Goal: Information Seeking & Learning: Learn about a topic

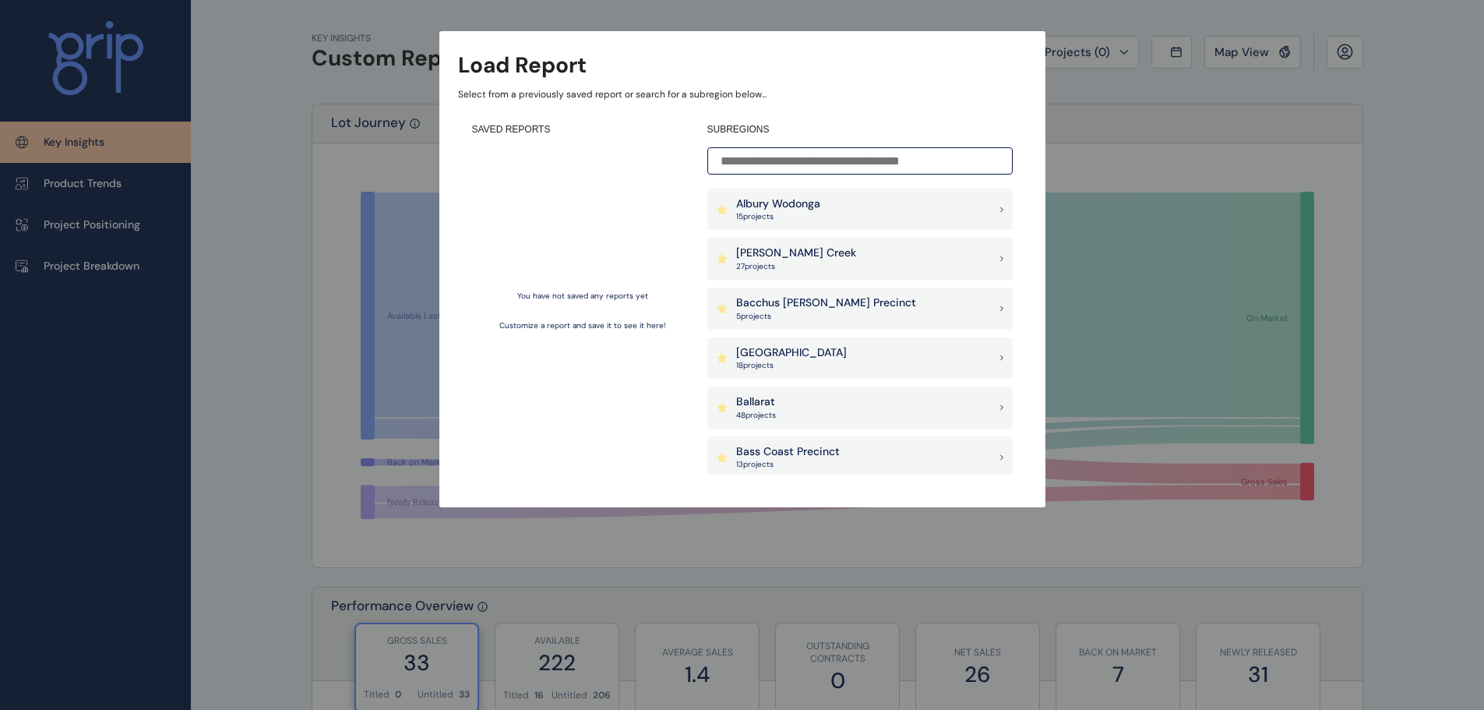
click at [839, 173] on input at bounding box center [859, 160] width 305 height 27
click at [841, 167] on input at bounding box center [859, 160] width 305 height 27
click at [809, 255] on p "[PERSON_NAME] Creek" at bounding box center [796, 253] width 120 height 16
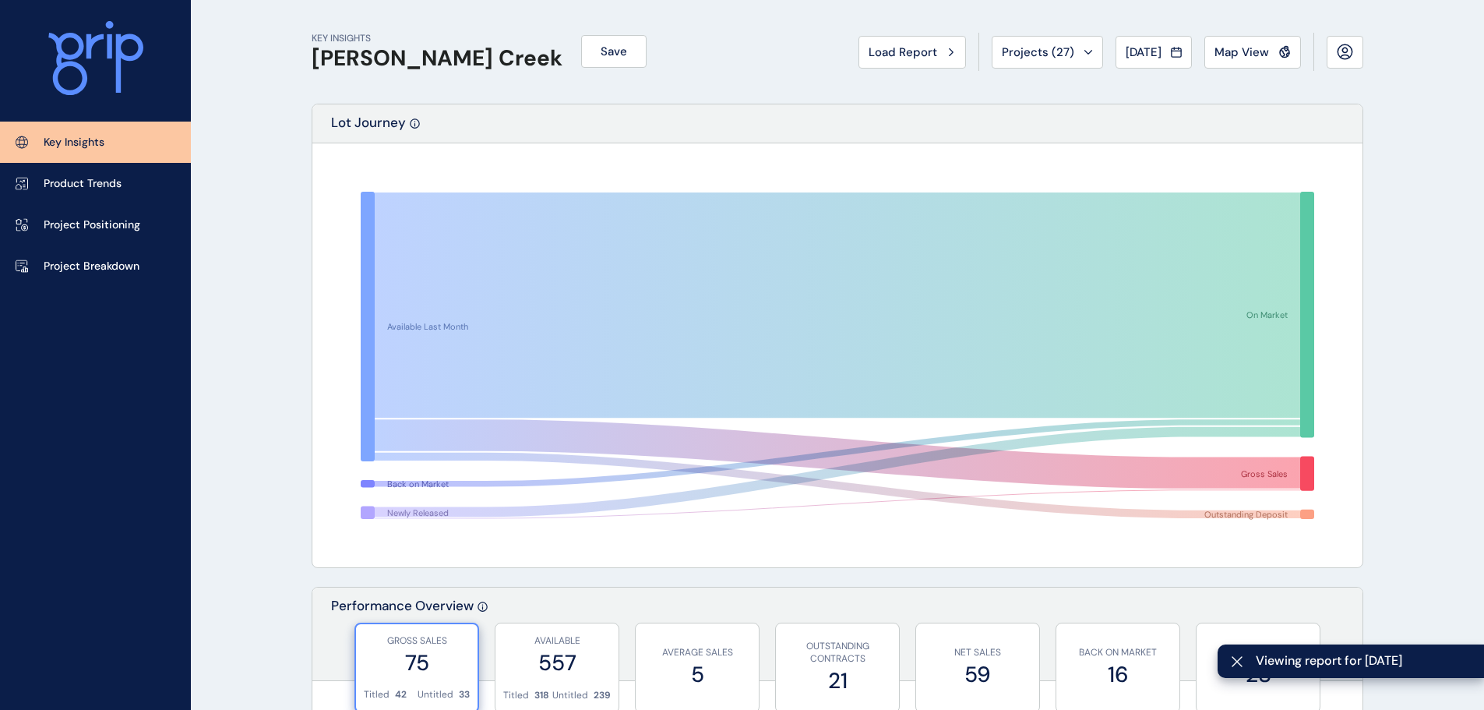
scroll to position [234, 0]
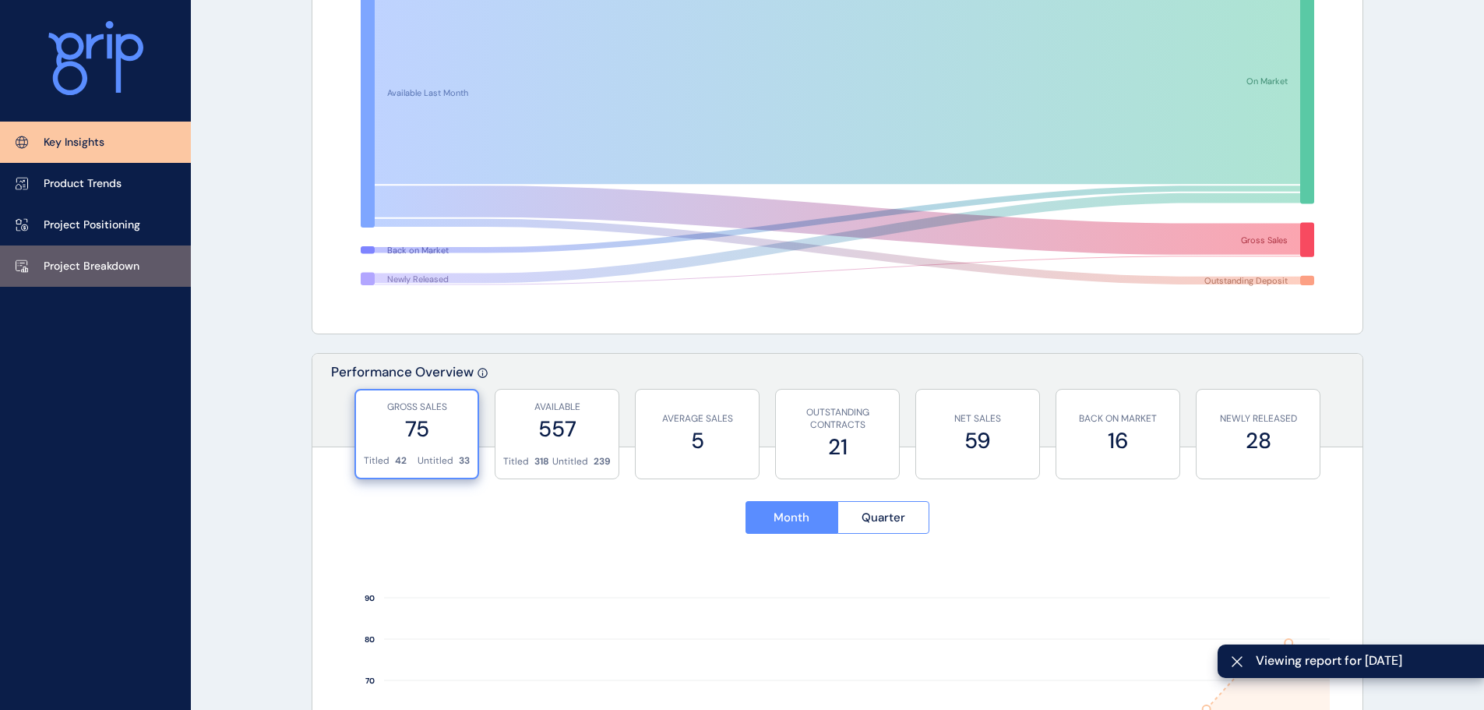
drag, startPoint x: 74, startPoint y: 258, endPoint x: 76, endPoint y: 266, distance: 8.1
click at [76, 259] on p "Project Breakdown" at bounding box center [92, 267] width 96 height 16
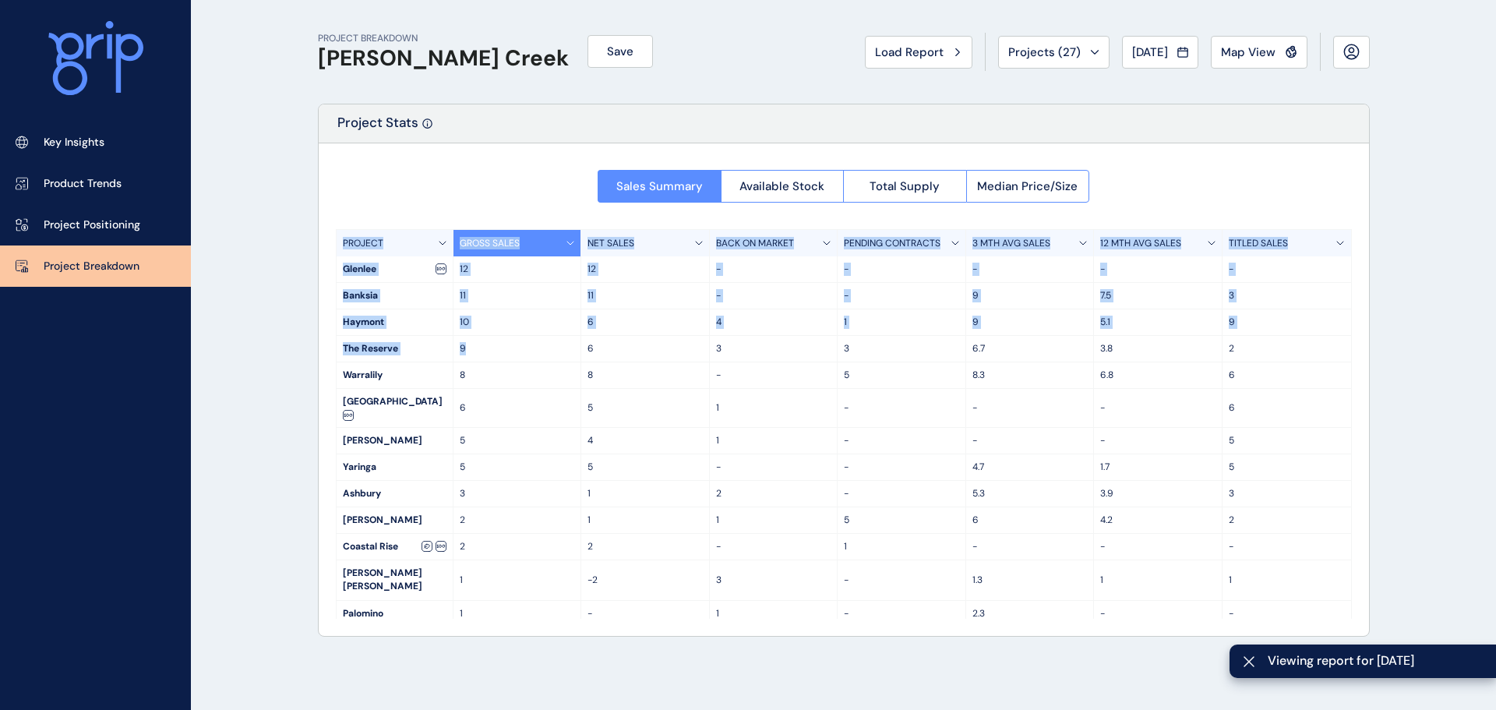
drag, startPoint x: 311, startPoint y: 237, endPoint x: 541, endPoint y: 330, distance: 248.1
click at [541, 335] on div "PROJECT BREAKDOWN [PERSON_NAME] Creek Save Load Report Projects ( 27 ) [DATE] 2…" at bounding box center [843, 355] width 1090 height 710
click at [541, 329] on div "10" at bounding box center [517, 322] width 129 height 26
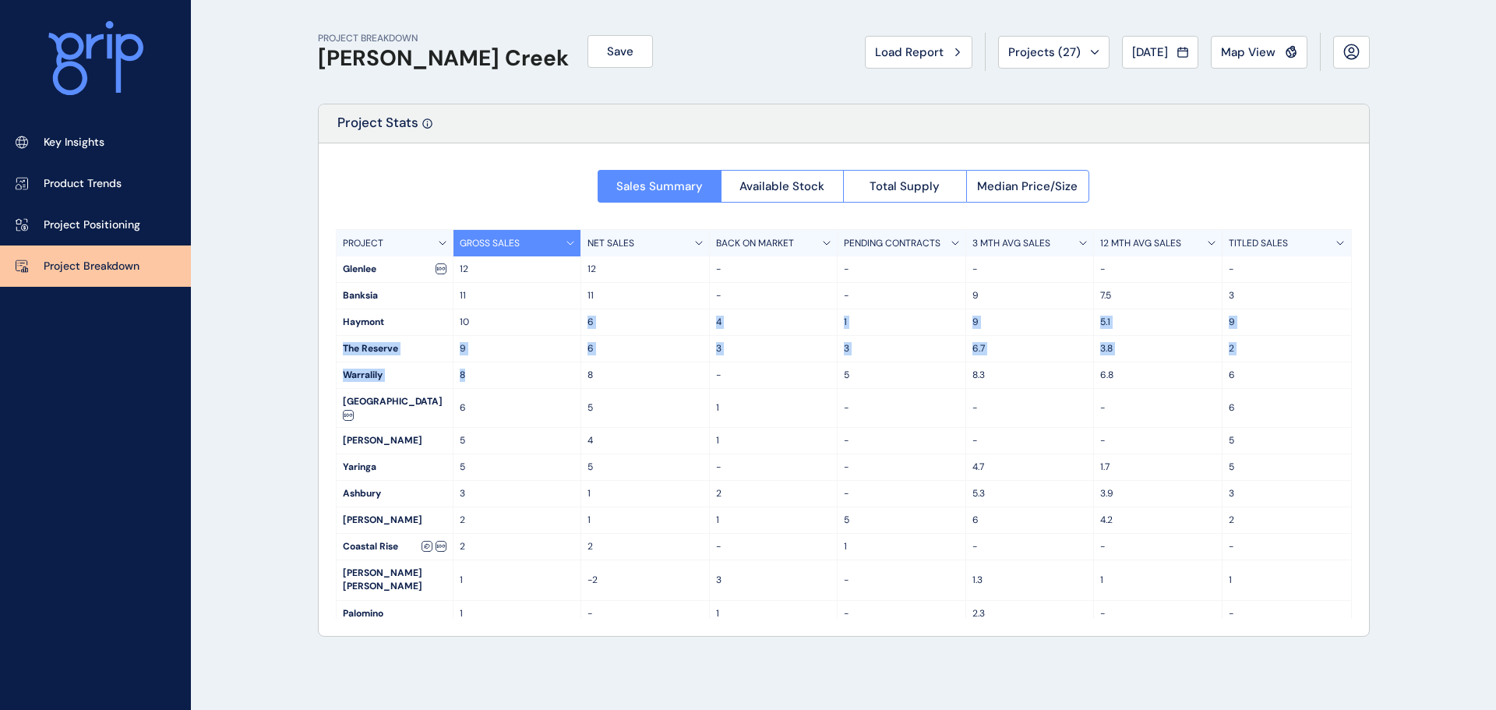
drag, startPoint x: 534, startPoint y: 315, endPoint x: 532, endPoint y: 369, distance: 53.8
click at [532, 369] on div "PROJECT GROSS SALES NET SALES BACK ON MARKET PENDING CONTRACTS 3 MTH AVG SALES …" at bounding box center [844, 423] width 1016 height 389
click at [530, 369] on p "8" at bounding box center [517, 374] width 115 height 13
drag, startPoint x: 518, startPoint y: 350, endPoint x: 523, endPoint y: 382, distance: 33.2
click at [523, 382] on div "PROJECT GROSS SALES NET SALES BACK ON MARKET PENDING CONTRACTS 3 MTH AVG SALES …" at bounding box center [844, 423] width 1016 height 389
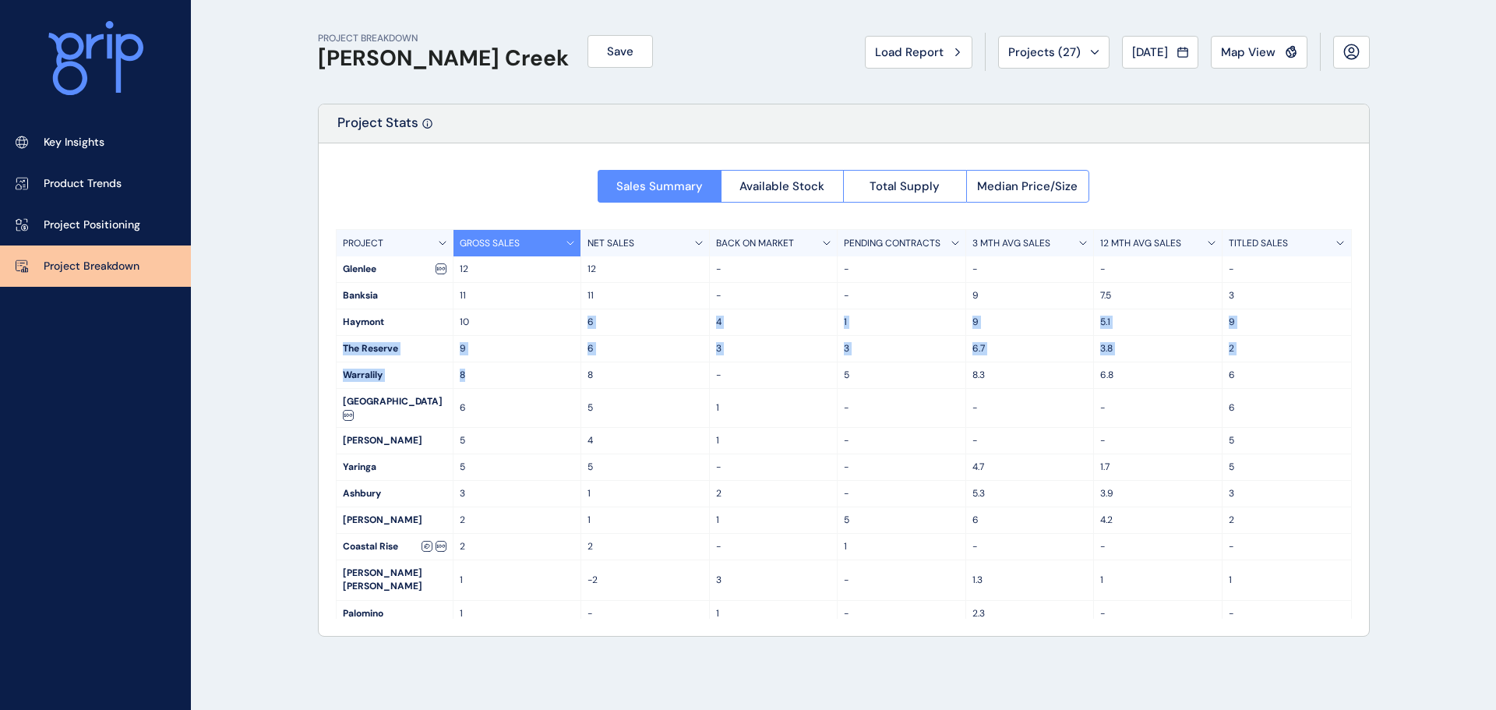
click at [523, 382] on div "8" at bounding box center [517, 375] width 129 height 26
drag, startPoint x: 502, startPoint y: 329, endPoint x: 532, endPoint y: 477, distance: 151.1
click at [532, 477] on div "PROJECT GROSS SALES NET SALES BACK ON MARKET PENDING CONTRACTS 3 MTH AVG SALES …" at bounding box center [844, 423] width 1016 height 389
click at [532, 487] on p "3" at bounding box center [517, 493] width 115 height 13
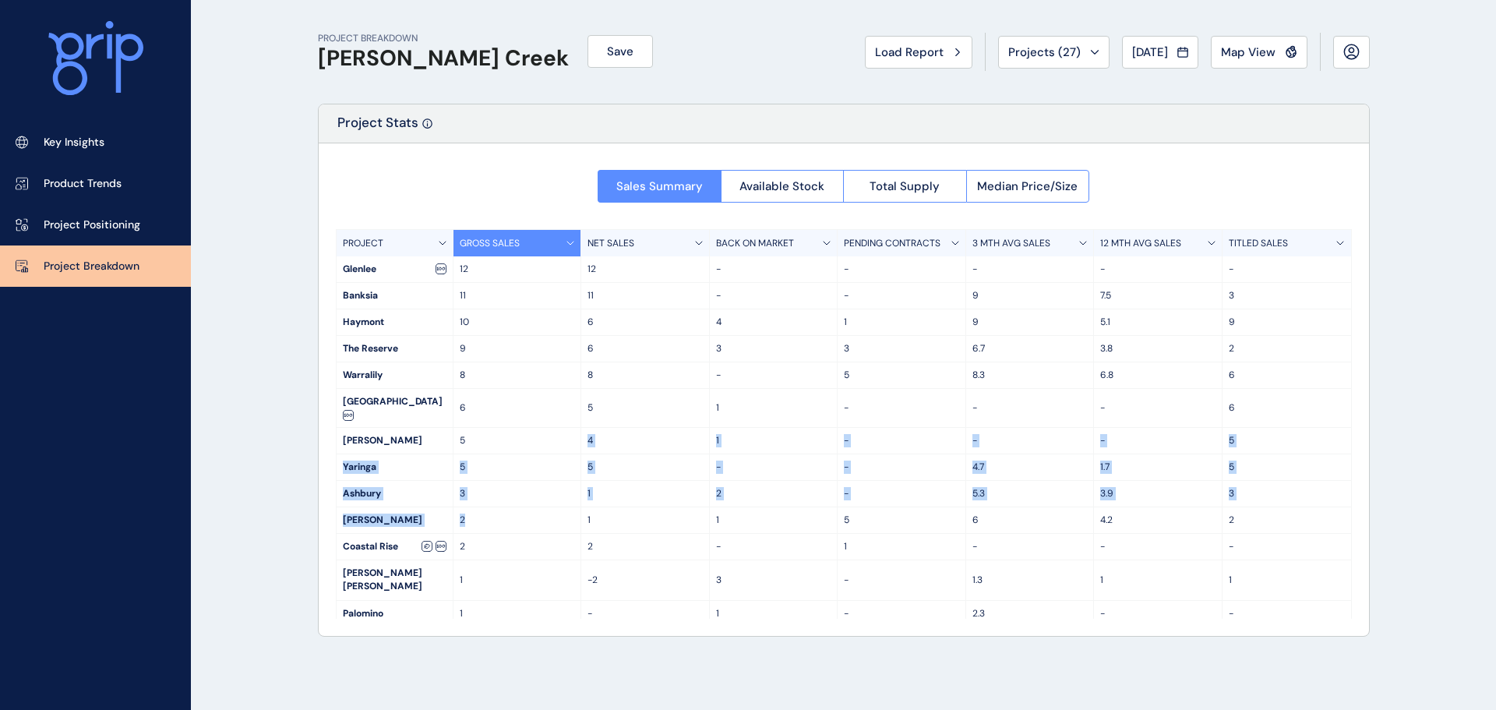
drag, startPoint x: 518, startPoint y: 453, endPoint x: 525, endPoint y: 496, distance: 43.4
click at [525, 496] on div "PROJECT GROSS SALES NET SALES BACK ON MARKET PENDING CONTRACTS 3 MTH AVG SALES …" at bounding box center [844, 423] width 1016 height 389
click at [525, 507] on div "2" at bounding box center [517, 520] width 129 height 26
drag, startPoint x: 495, startPoint y: 427, endPoint x: 514, endPoint y: 521, distance: 96.2
click at [514, 521] on div "PROJECT GROSS SALES NET SALES BACK ON MARKET PENDING CONTRACTS 3 MTH AVG SALES …" at bounding box center [844, 423] width 1016 height 389
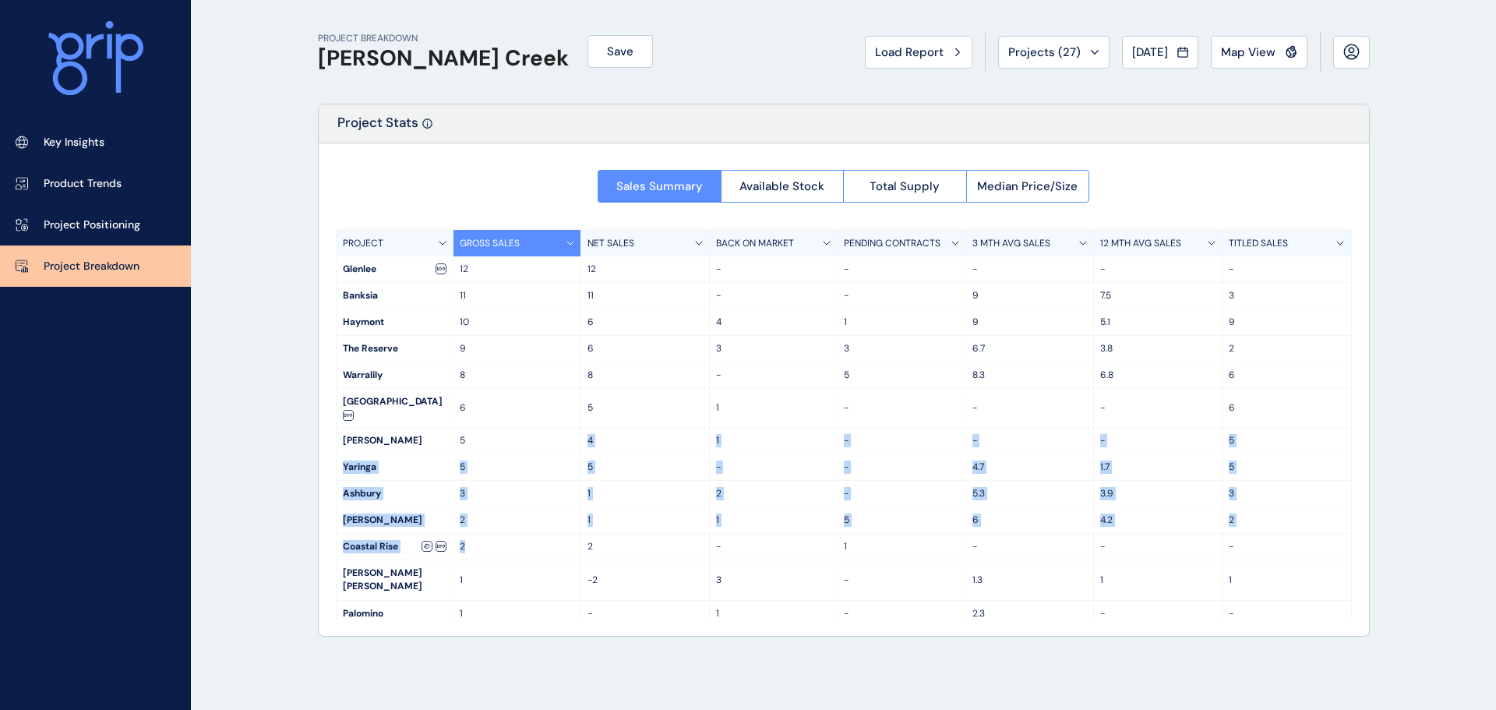
click at [514, 534] on div "2" at bounding box center [517, 547] width 129 height 26
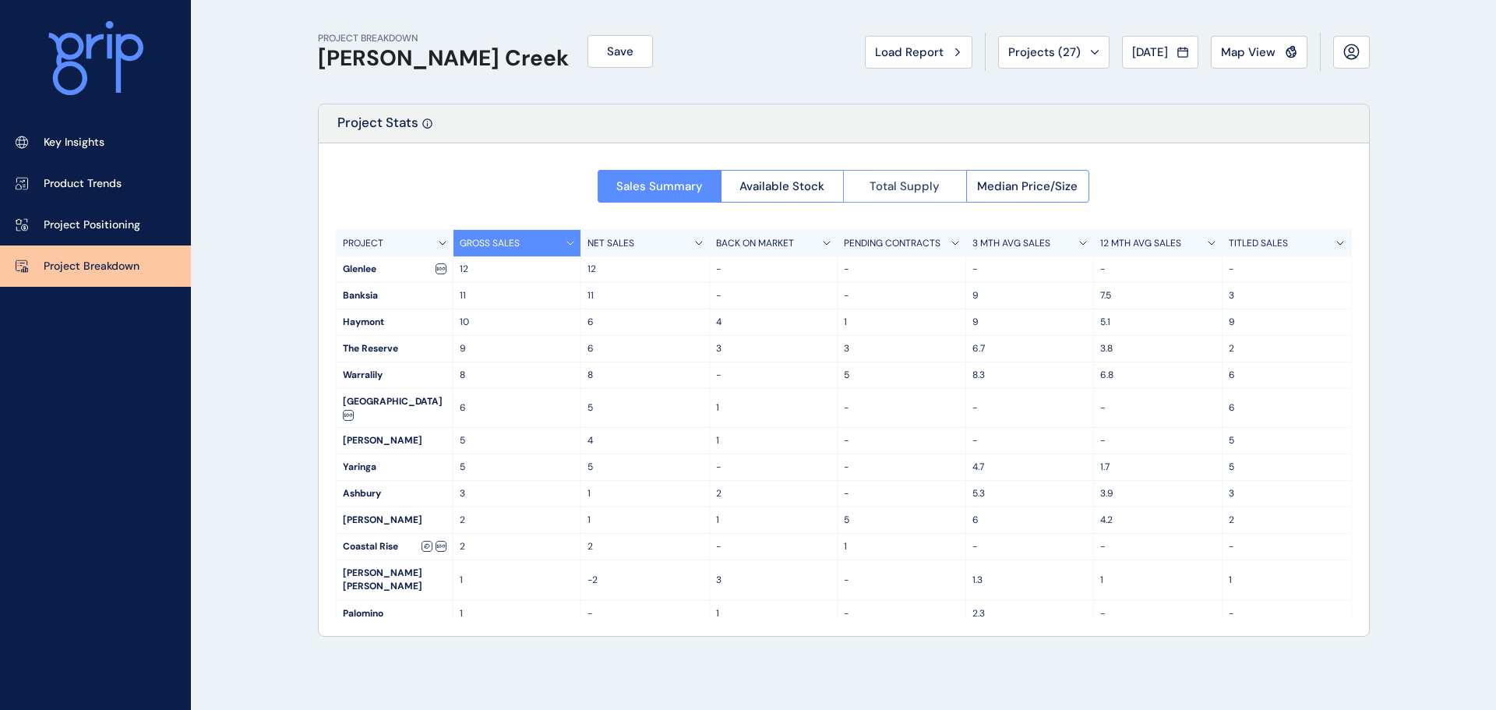
click at [928, 192] on span "Total Supply" at bounding box center [904, 186] width 70 height 16
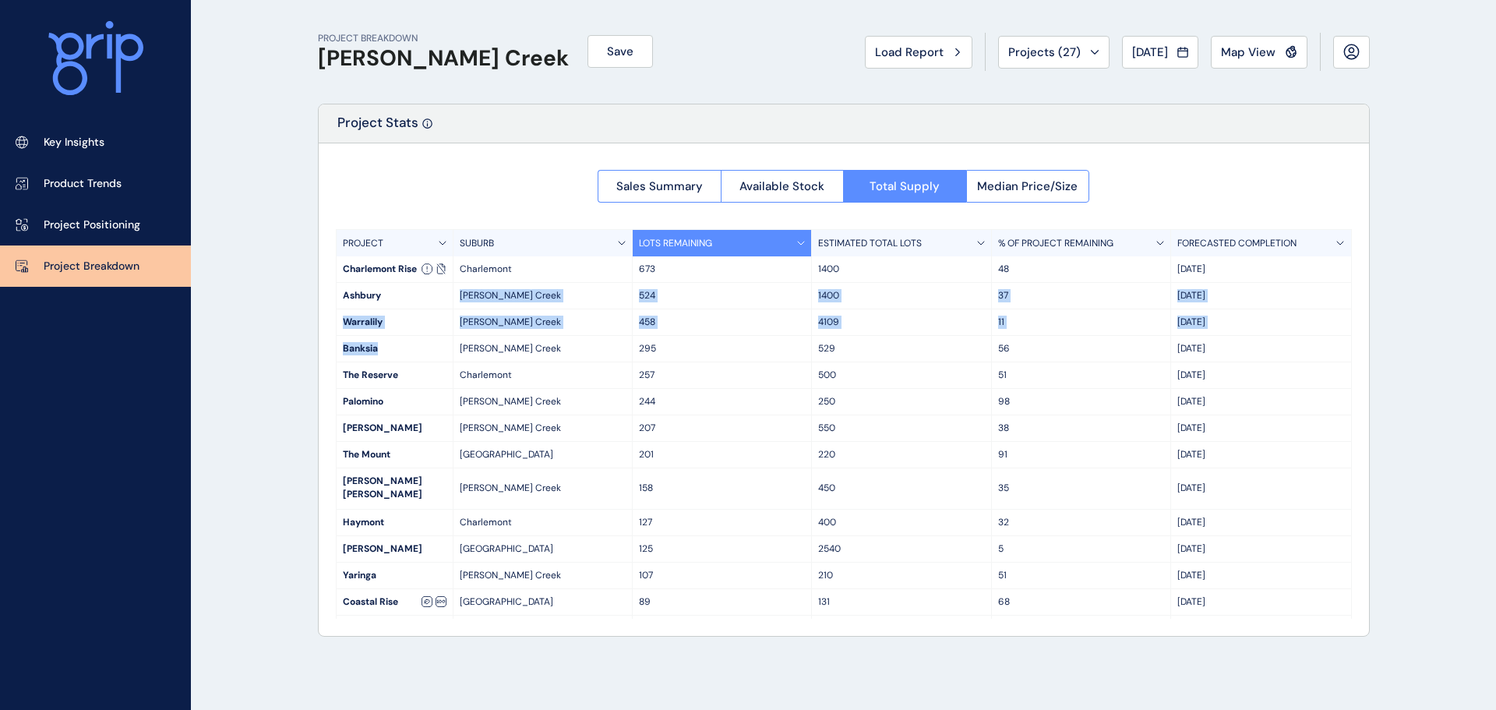
drag, startPoint x: 395, startPoint y: 293, endPoint x: 442, endPoint y: 344, distance: 70.0
click at [442, 344] on div "PROJECT SUBURB LOTS REMAINING ESTIMATED TOTAL LOTS % OF PROJECT REMAINING FOREC…" at bounding box center [844, 423] width 1016 height 389
click at [442, 344] on div "Banksia" at bounding box center [394, 349] width 116 height 26
drag, startPoint x: 375, startPoint y: 322, endPoint x: 699, endPoint y: 348, distance: 324.3
click at [699, 348] on div "PROJECT SUBURB LOTS REMAINING ESTIMATED TOTAL LOTS % OF PROJECT REMAINING FOREC…" at bounding box center [844, 423] width 1016 height 389
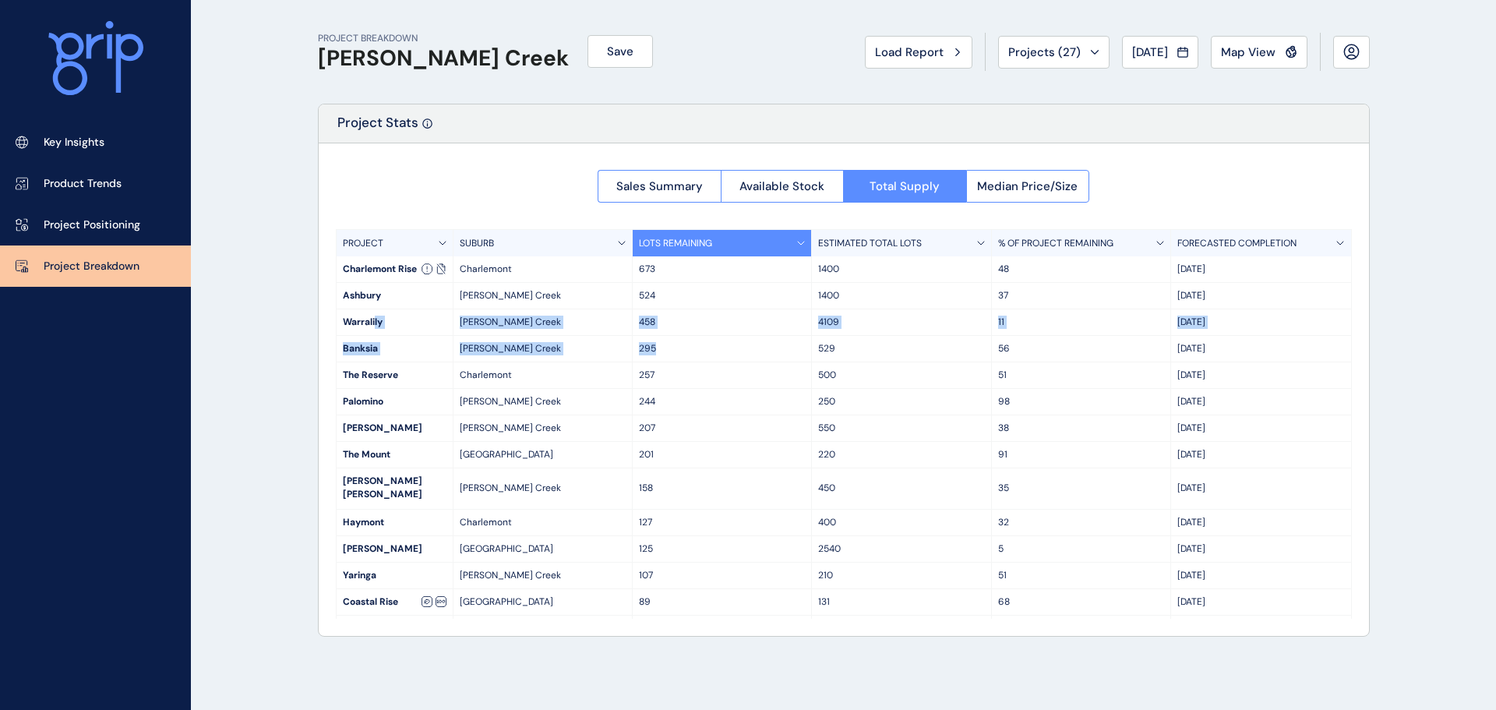
click at [699, 348] on p "295" at bounding box center [722, 348] width 166 height 13
drag, startPoint x: 779, startPoint y: 339, endPoint x: 692, endPoint y: 284, distance: 102.2
click at [692, 284] on div "PROJECT SUBURB LOTS REMAINING ESTIMATED TOTAL LOTS % OF PROJECT REMAINING FOREC…" at bounding box center [844, 423] width 1016 height 389
click at [692, 284] on div "524" at bounding box center [721, 296] width 179 height 26
click at [704, 244] on p "LOTS REMAINING" at bounding box center [675, 243] width 73 height 13
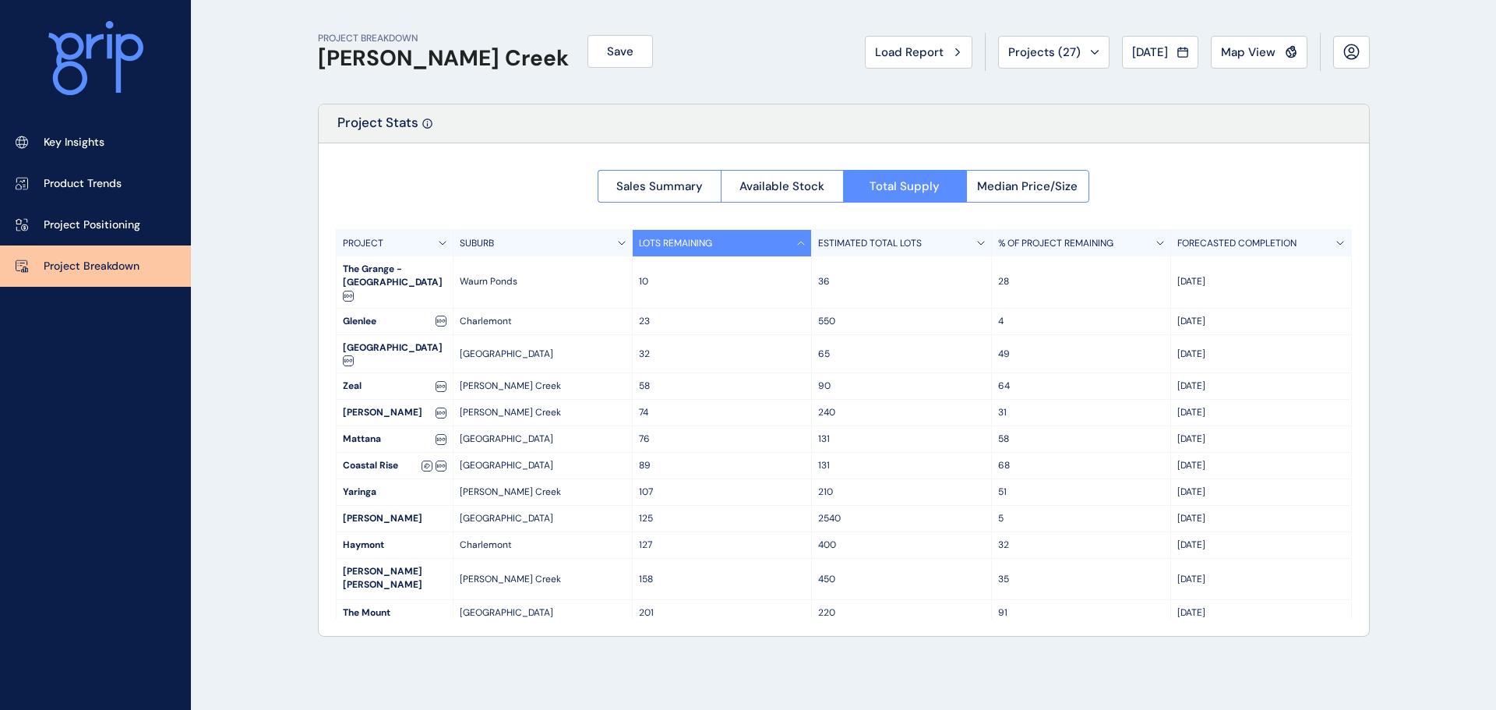
click at [704, 244] on p "LOTS REMAINING" at bounding box center [675, 243] width 73 height 13
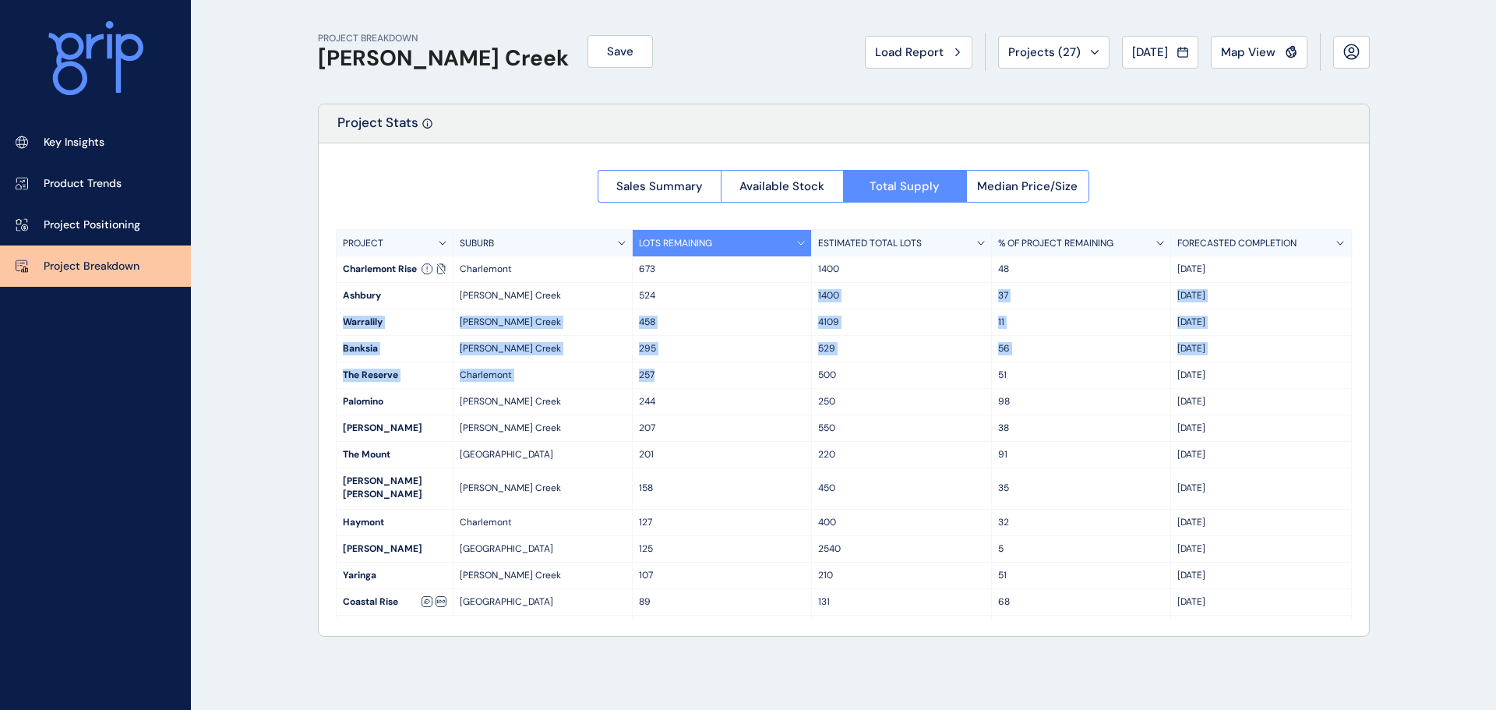
drag, startPoint x: 710, startPoint y: 305, endPoint x: 717, endPoint y: 372, distance: 67.3
click at [717, 372] on div "PROJECT SUBURB LOTS REMAINING ESTIMATED TOTAL LOTS % OF PROJECT REMAINING FOREC…" at bounding box center [844, 423] width 1016 height 389
click at [717, 372] on p "257" at bounding box center [722, 374] width 166 height 13
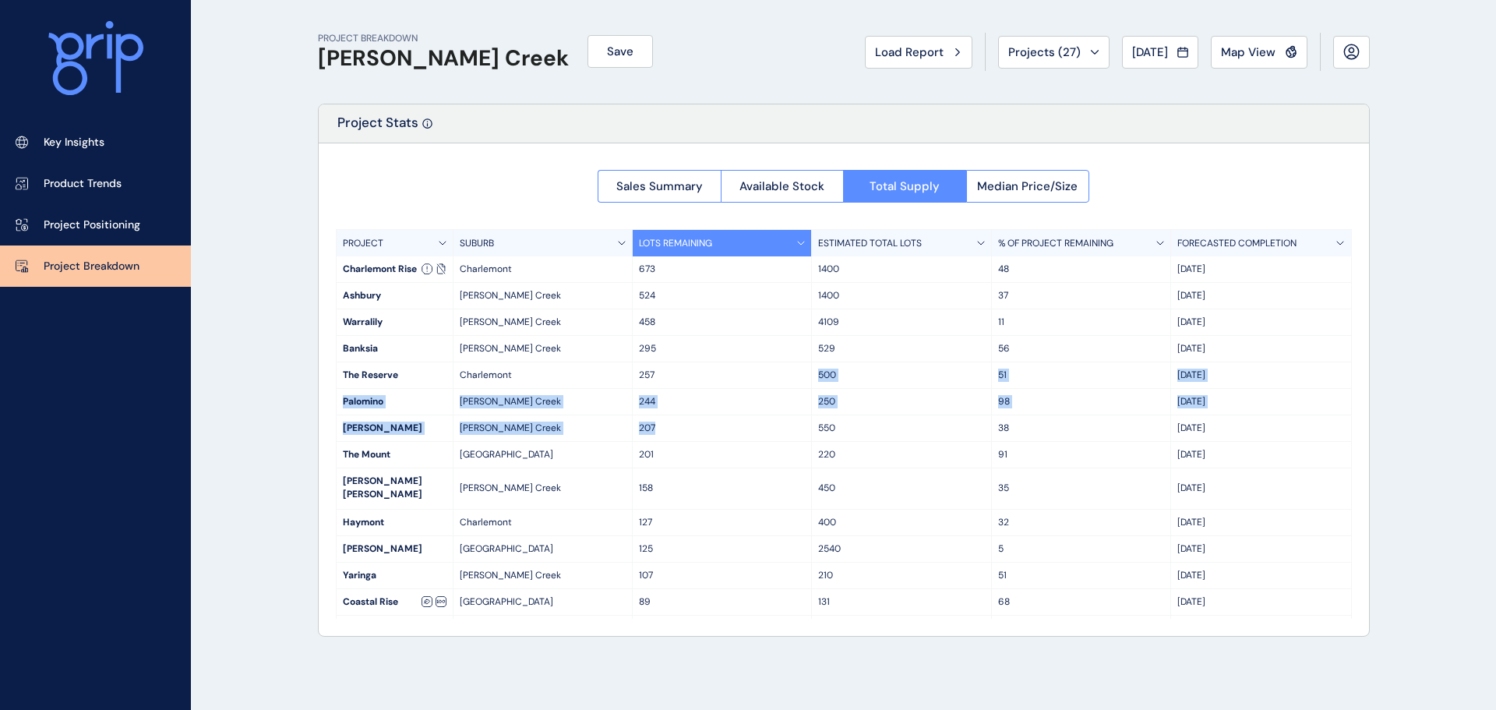
drag, startPoint x: 716, startPoint y: 386, endPoint x: 712, endPoint y: 425, distance: 39.1
click at [712, 425] on div "PROJECT SUBURB LOTS REMAINING ESTIMATED TOTAL LOTS % OF PROJECT REMAINING FOREC…" at bounding box center [844, 423] width 1016 height 389
click at [712, 425] on p "207" at bounding box center [722, 427] width 166 height 13
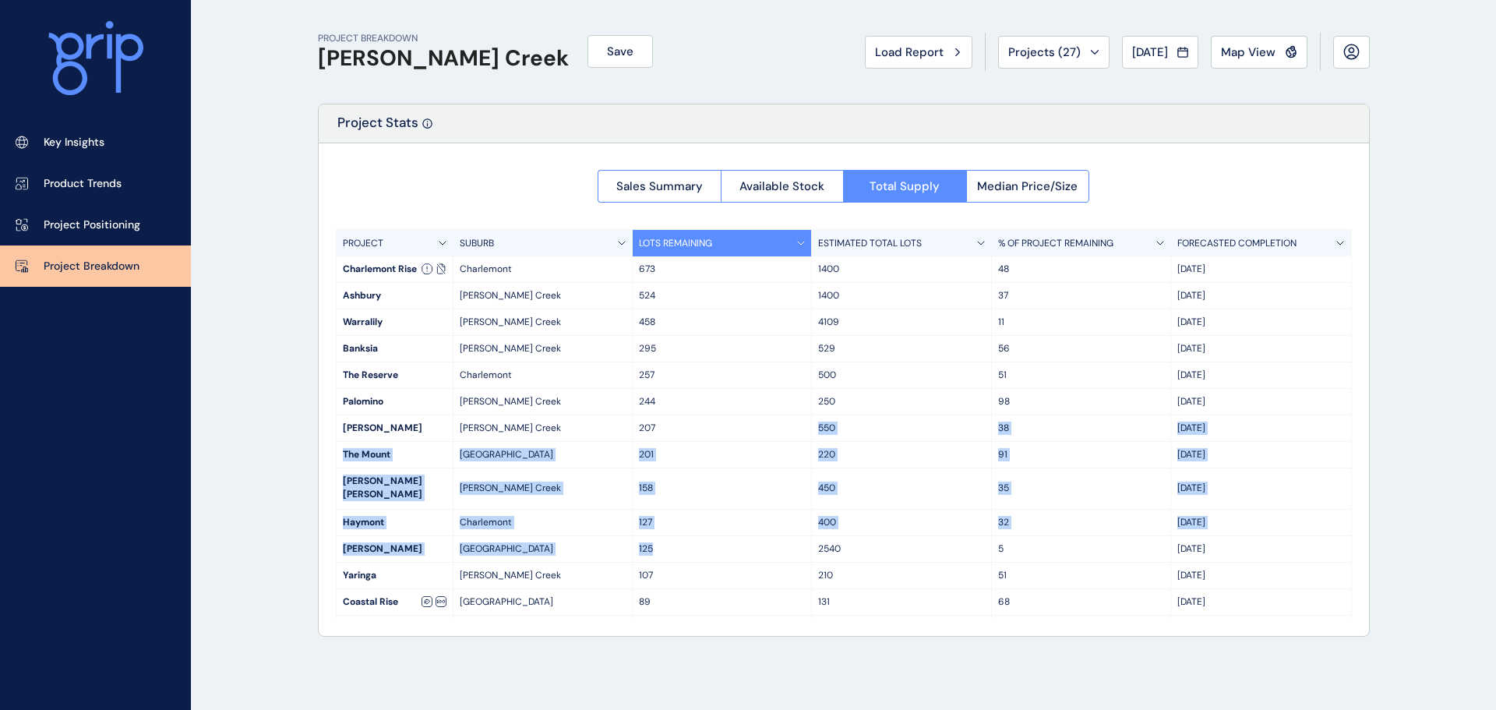
drag, startPoint x: 691, startPoint y: 467, endPoint x: 693, endPoint y: 545, distance: 77.9
click at [693, 545] on div "PROJECT SUBURB LOTS REMAINING ESTIMATED TOTAL LOTS % OF PROJECT REMAINING FOREC…" at bounding box center [844, 423] width 1016 height 389
click at [693, 545] on div "125" at bounding box center [721, 549] width 179 height 26
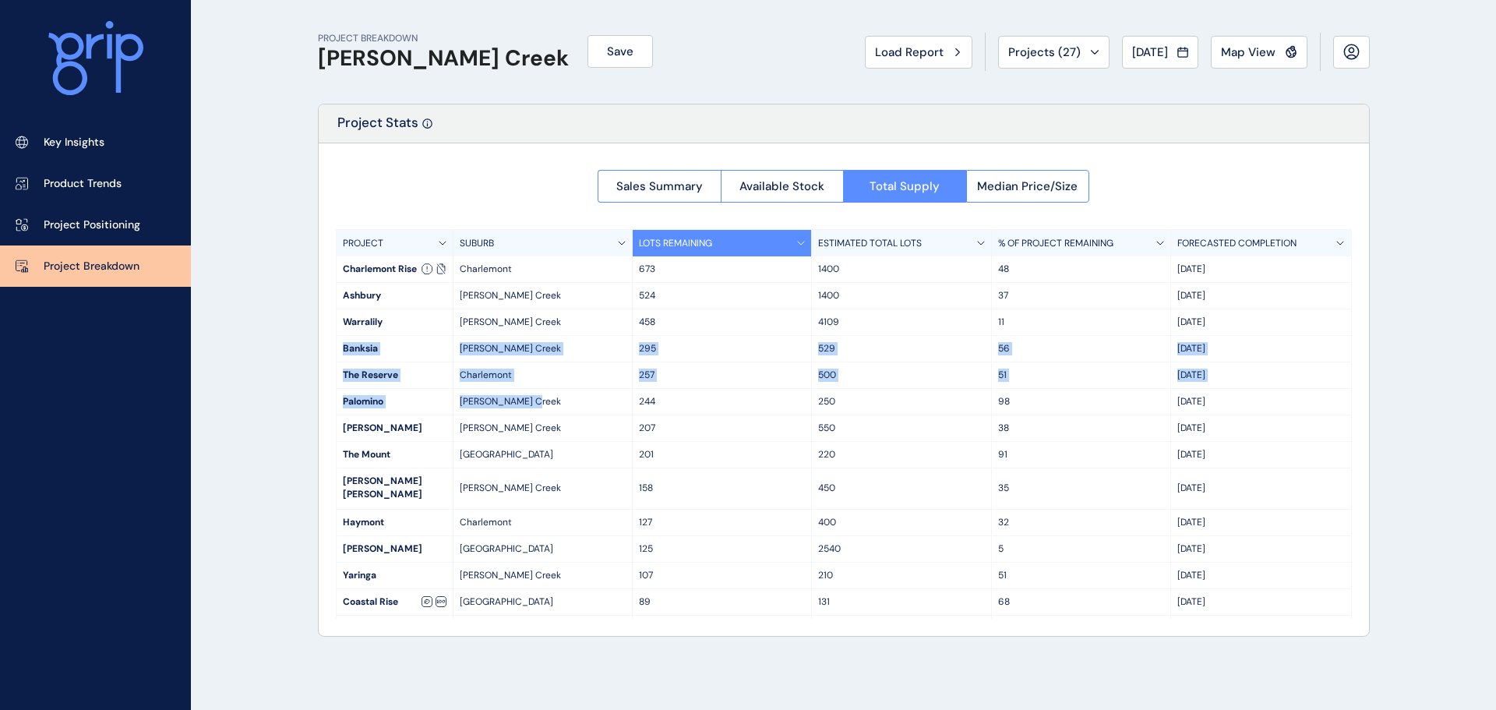
drag, startPoint x: 412, startPoint y: 401, endPoint x: 549, endPoint y: 414, distance: 137.7
click at [549, 414] on div "PROJECT BREAKDOWN [PERSON_NAME] Creek Save Load Report Projects ( 27 ) [DATE] 2…" at bounding box center [843, 355] width 1090 height 710
click at [549, 396] on p "[PERSON_NAME] Creek" at bounding box center [543, 401] width 166 height 13
drag, startPoint x: 619, startPoint y: 404, endPoint x: 635, endPoint y: 421, distance: 22.6
click at [635, 421] on div "PROJECT SUBURB LOTS REMAINING ESTIMATED TOTAL LOTS % OF PROJECT REMAINING FOREC…" at bounding box center [844, 423] width 1016 height 389
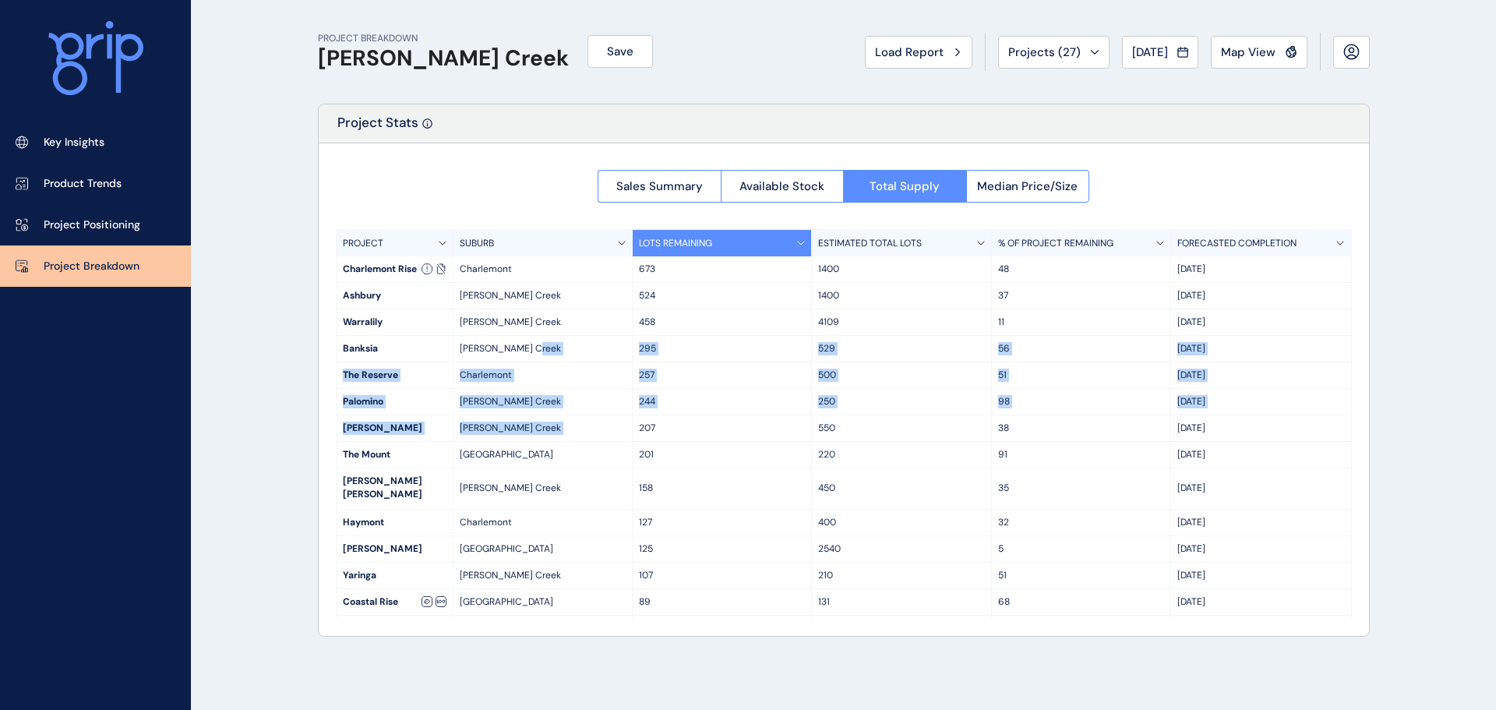
click at [635, 421] on div "207" at bounding box center [721, 428] width 179 height 26
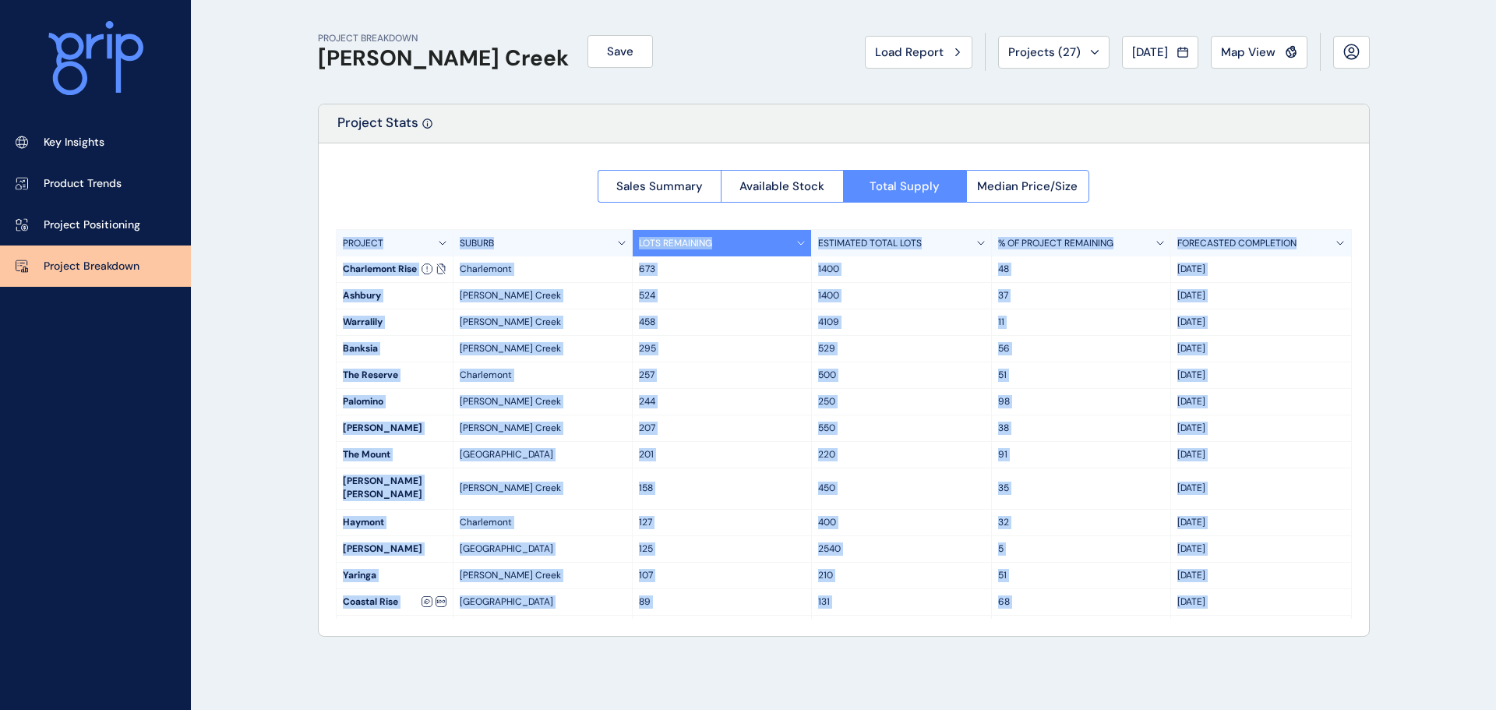
drag, startPoint x: 318, startPoint y: 270, endPoint x: 668, endPoint y: 616, distance: 492.4
click at [682, 650] on div "PROJECT BREAKDOWN [PERSON_NAME] Creek Save Load Report Projects ( 27 ) [DATE] 2…" at bounding box center [843, 355] width 1090 height 710
click at [668, 622] on p "76" at bounding box center [722, 628] width 166 height 13
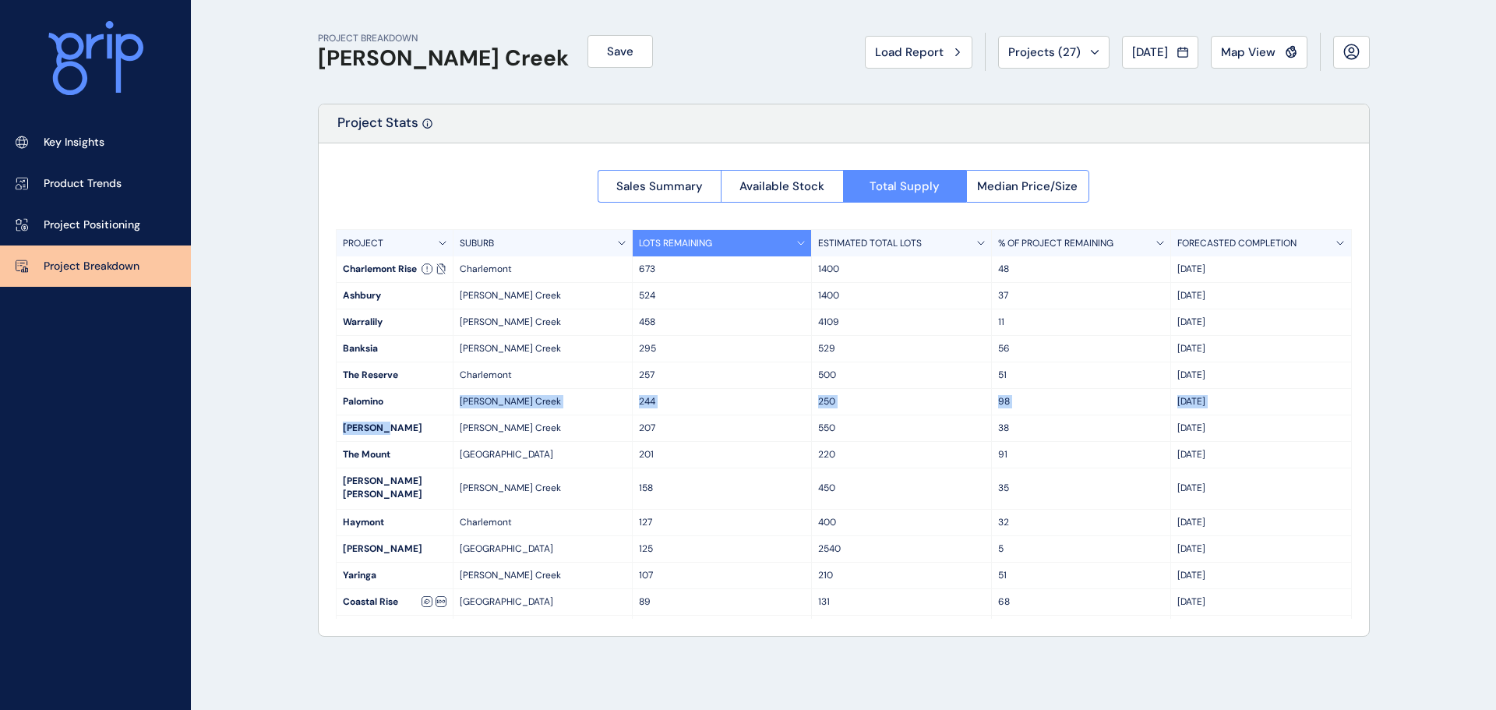
drag, startPoint x: 404, startPoint y: 408, endPoint x: 402, endPoint y: 429, distance: 21.2
click at [402, 428] on div "PROJECT SUBURB LOTS REMAINING ESTIMATED TOTAL LOTS % OF PROJECT REMAINING FOREC…" at bounding box center [844, 423] width 1016 height 389
click at [400, 429] on div "[PERSON_NAME]" at bounding box center [394, 428] width 116 height 26
drag, startPoint x: 384, startPoint y: 490, endPoint x: 400, endPoint y: 494, distance: 16.8
click at [393, 492] on div "PROJECT SUBURB LOTS REMAINING ESTIMATED TOTAL LOTS % OF PROJECT REMAINING FOREC…" at bounding box center [844, 423] width 1016 height 389
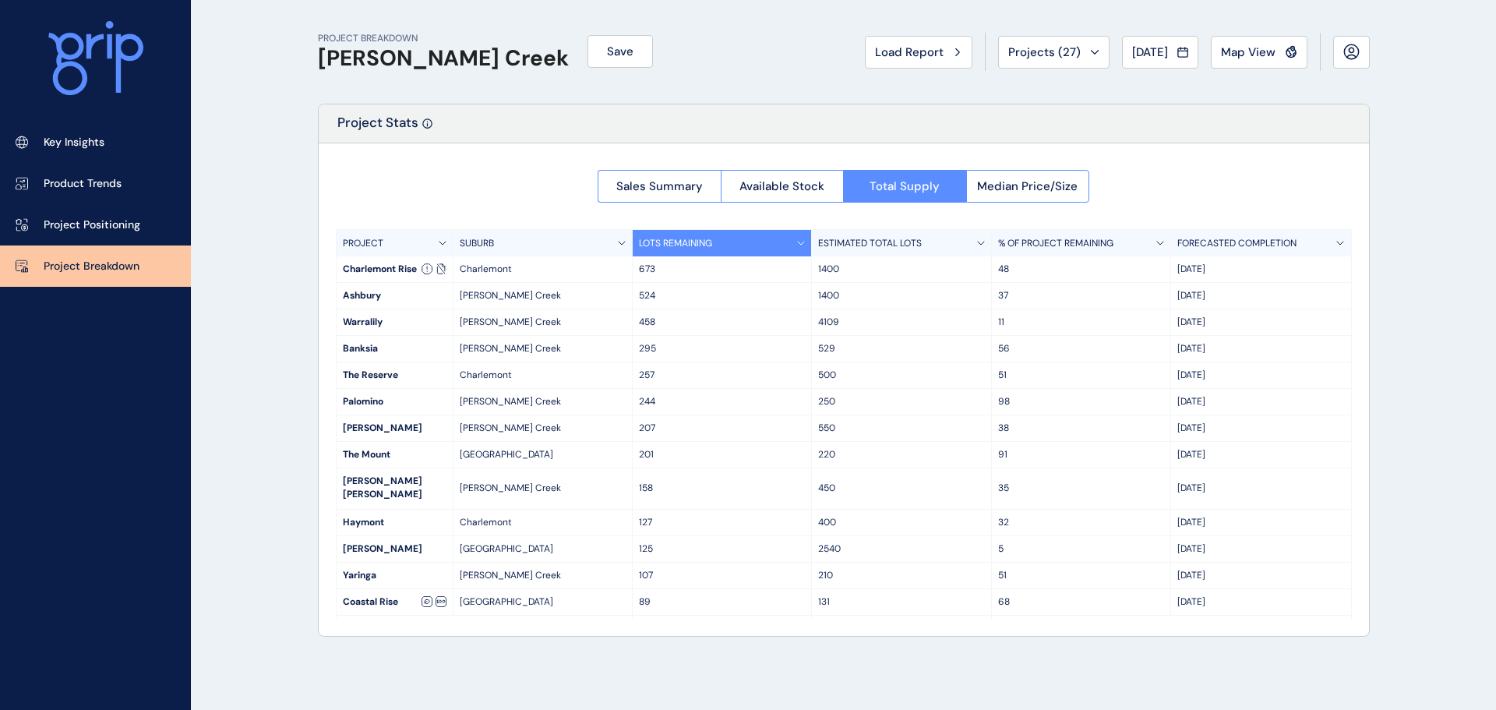
click at [400, 494] on div "[PERSON_NAME] [PERSON_NAME] [PERSON_NAME] Creek 158 450 35 Apr '27" at bounding box center [843, 488] width 1014 height 41
drag, startPoint x: 361, startPoint y: 421, endPoint x: 492, endPoint y: 410, distance: 132.2
click at [483, 410] on div "PROJECT SUBURB LOTS REMAINING ESTIMATED TOTAL LOTS % OF PROJECT REMAINING FOREC…" at bounding box center [844, 423] width 1016 height 389
click at [499, 410] on div "[PERSON_NAME] Creek" at bounding box center [542, 402] width 179 height 26
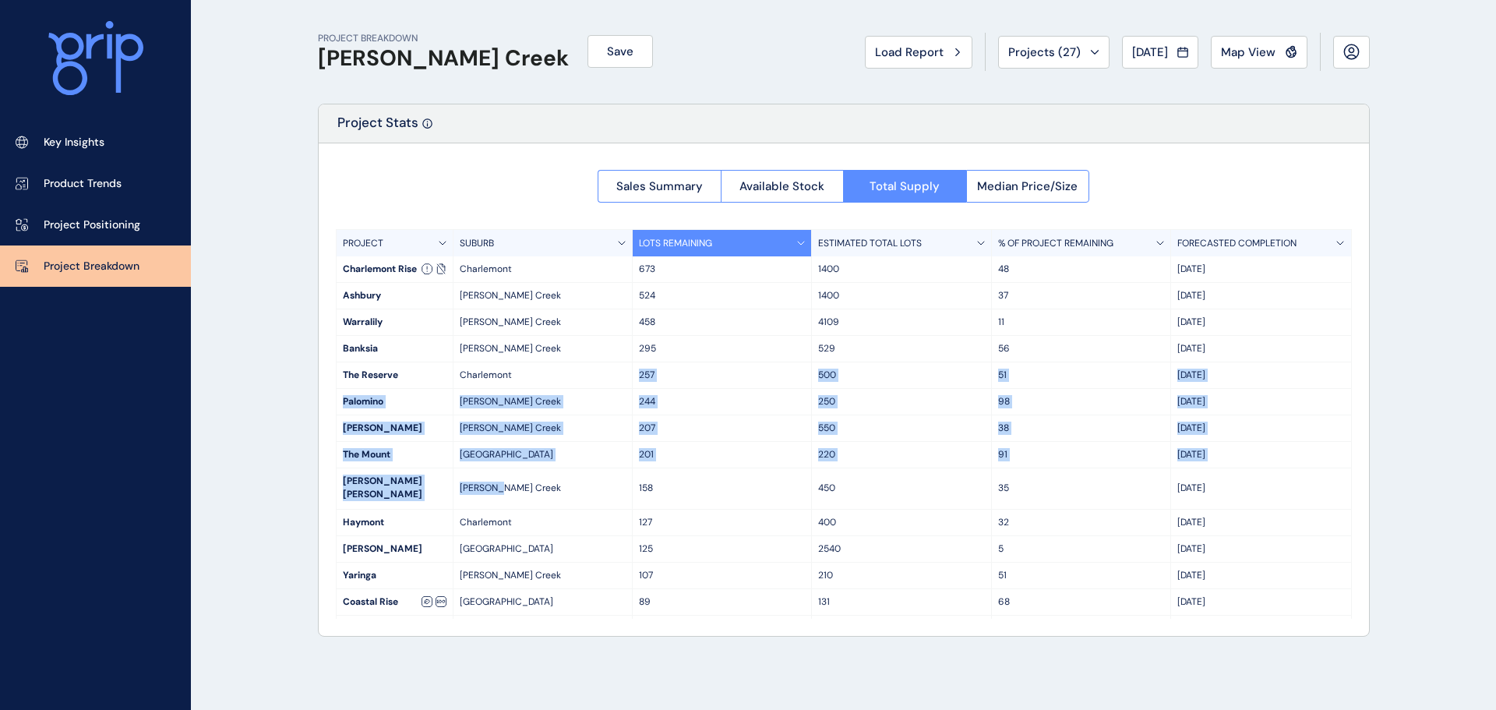
drag, startPoint x: 523, startPoint y: 469, endPoint x: 530, endPoint y: 379, distance: 89.9
click at [530, 379] on div "PROJECT SUBURB LOTS REMAINING ESTIMATED TOTAL LOTS % OF PROJECT REMAINING FOREC…" at bounding box center [844, 423] width 1016 height 389
click at [530, 379] on p "Charlemont" at bounding box center [543, 374] width 166 height 13
drag, startPoint x: 531, startPoint y: 424, endPoint x: 563, endPoint y: 496, distance: 79.2
click at [527, 506] on div "PROJECT SUBURB LOTS REMAINING ESTIMATED TOTAL LOTS % OF PROJECT REMAINING FOREC…" at bounding box center [844, 423] width 1016 height 389
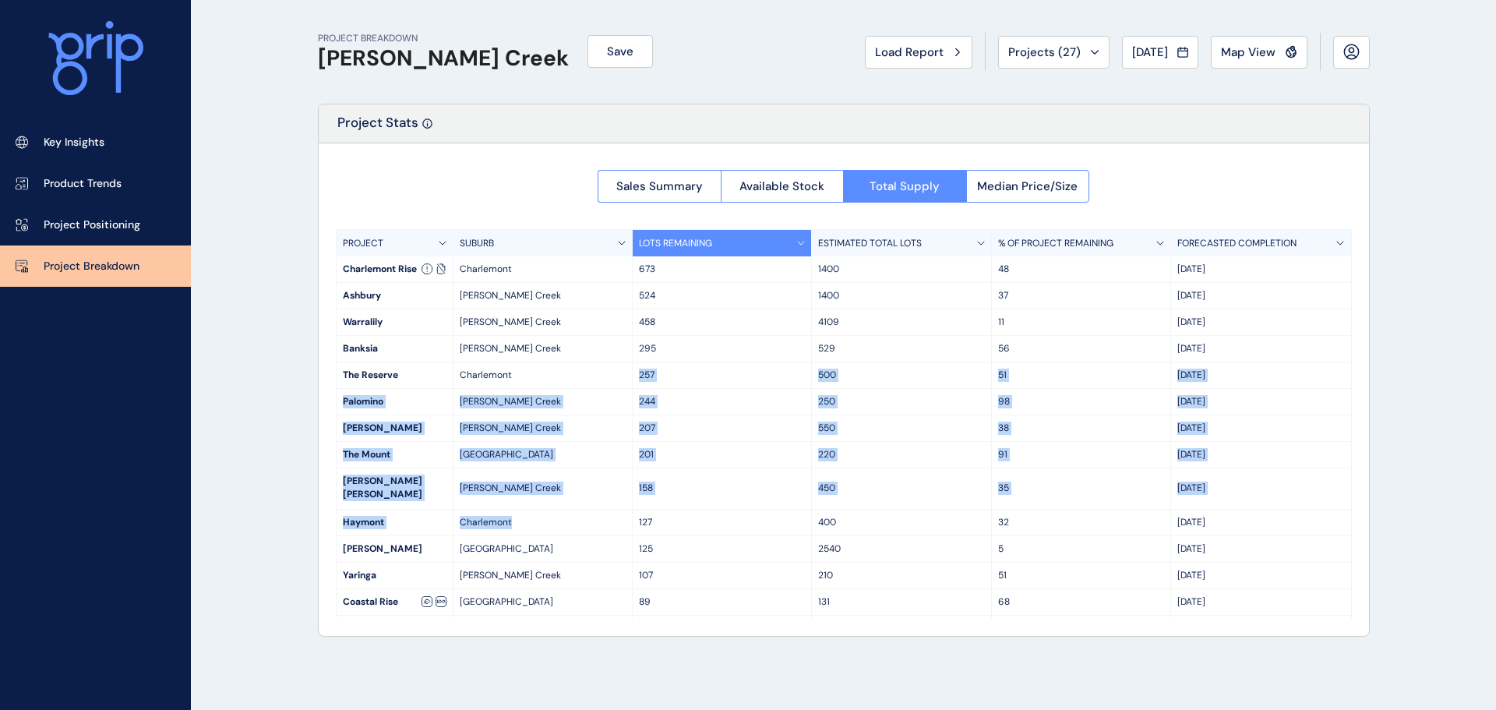
click at [587, 517] on div "Charlemont" at bounding box center [542, 522] width 179 height 26
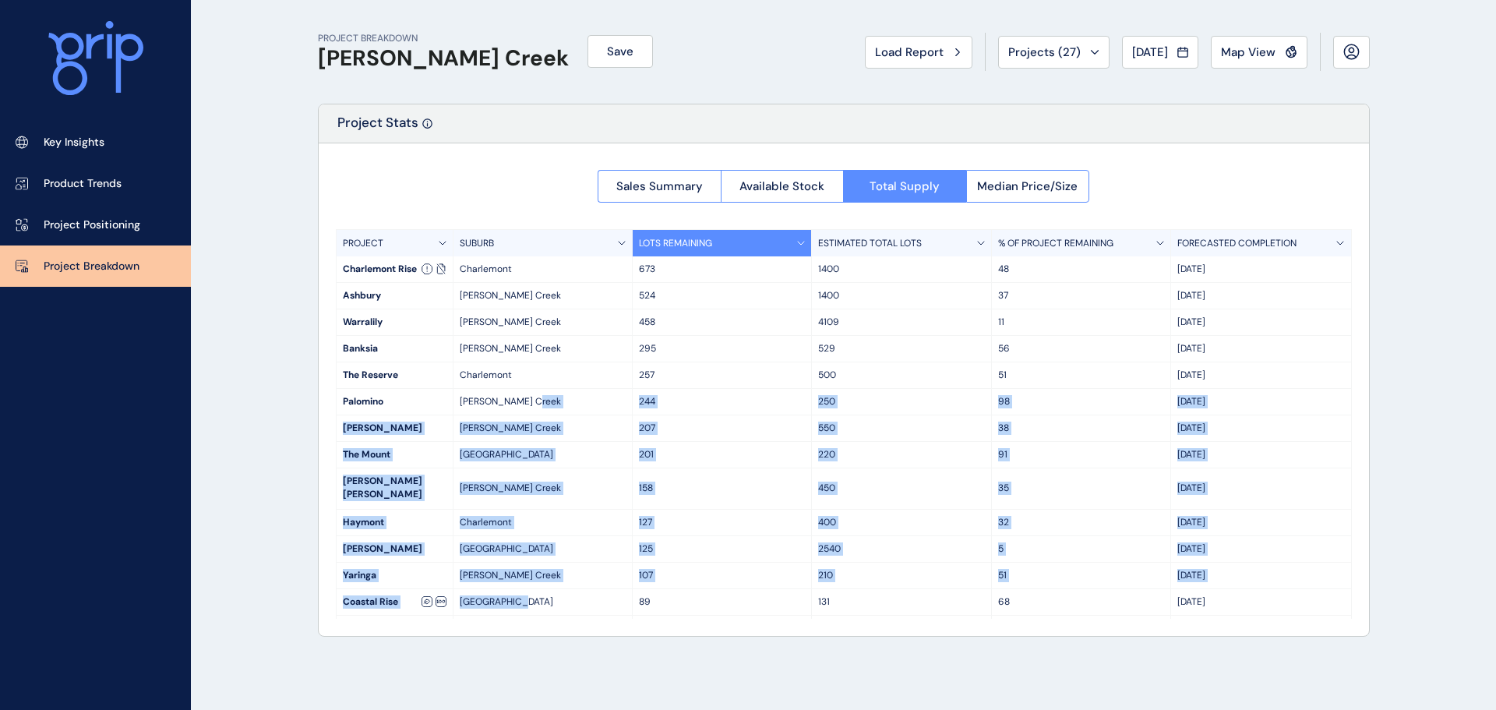
drag, startPoint x: 576, startPoint y: 405, endPoint x: 562, endPoint y: 582, distance: 177.3
click at [562, 582] on div "PROJECT SUBURB LOTS REMAINING ESTIMATED TOTAL LOTS % OF PROJECT REMAINING FOREC…" at bounding box center [844, 423] width 1016 height 389
click at [558, 595] on p "[GEOGRAPHIC_DATA]" at bounding box center [543, 601] width 166 height 13
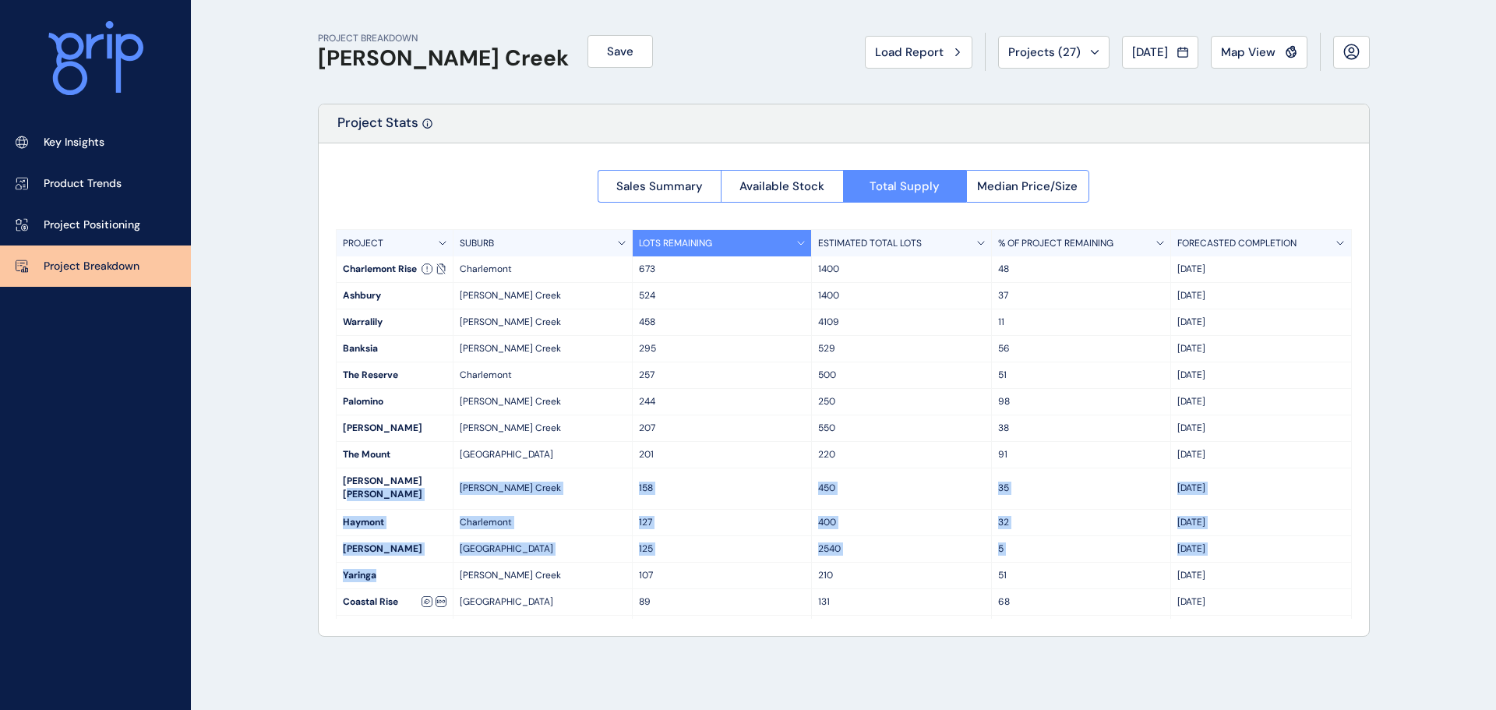
drag, startPoint x: 421, startPoint y: 468, endPoint x: 379, endPoint y: 517, distance: 64.6
click at [402, 543] on div "PROJECT SUBURB LOTS REMAINING ESTIMATED TOTAL LOTS % OF PROJECT REMAINING FOREC…" at bounding box center [844, 423] width 1016 height 389
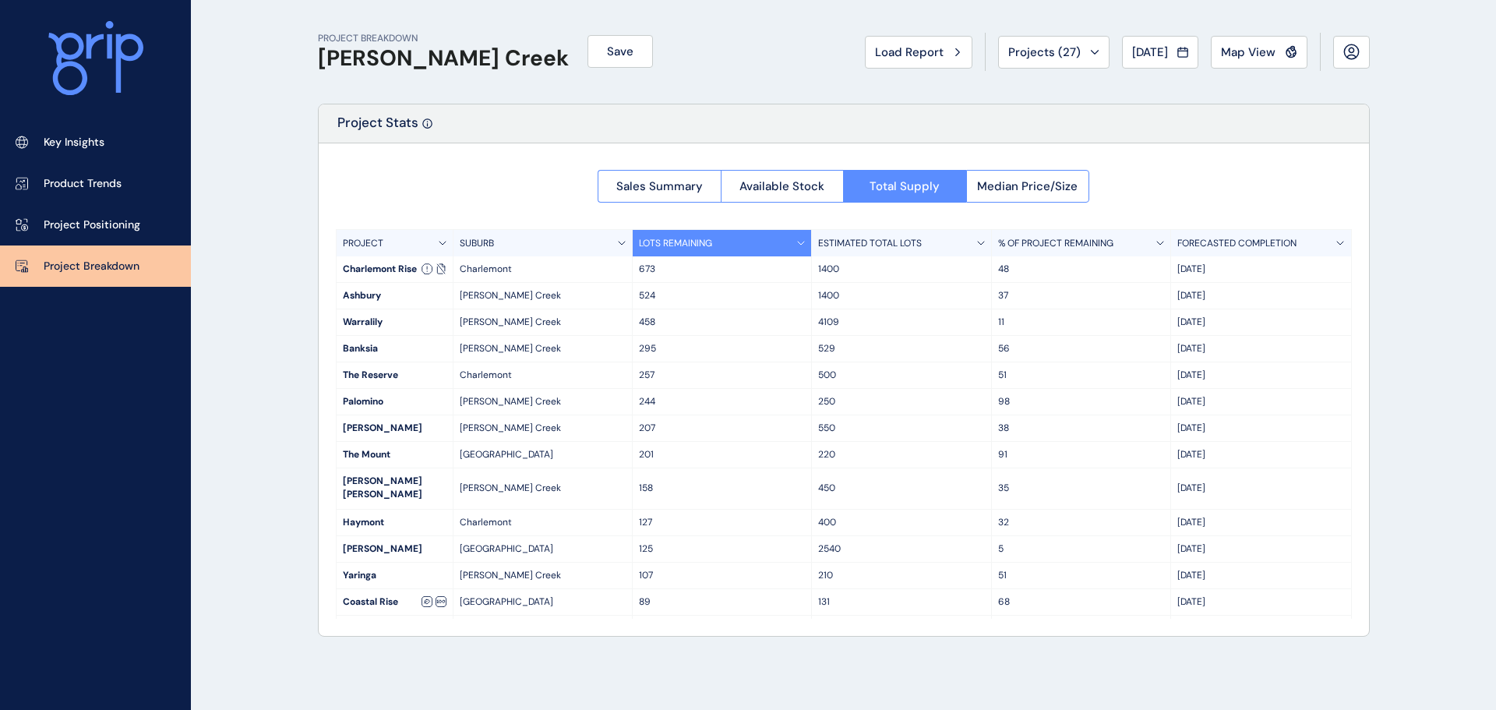
click at [330, 456] on div "Sales Summary Available Stock Total Supply Median Price/Size PROJECT SUBURB LOT…" at bounding box center [844, 389] width 1050 height 492
drag, startPoint x: 319, startPoint y: 414, endPoint x: 546, endPoint y: 425, distance: 227.7
click at [546, 425] on div "Sales Summary Available Stock Total Supply Median Price/Size PROJECT SUBURB LOT…" at bounding box center [844, 389] width 1050 height 492
click at [546, 425] on p "[PERSON_NAME] Creek" at bounding box center [543, 427] width 166 height 13
drag, startPoint x: 540, startPoint y: 421, endPoint x: 331, endPoint y: 403, distance: 209.5
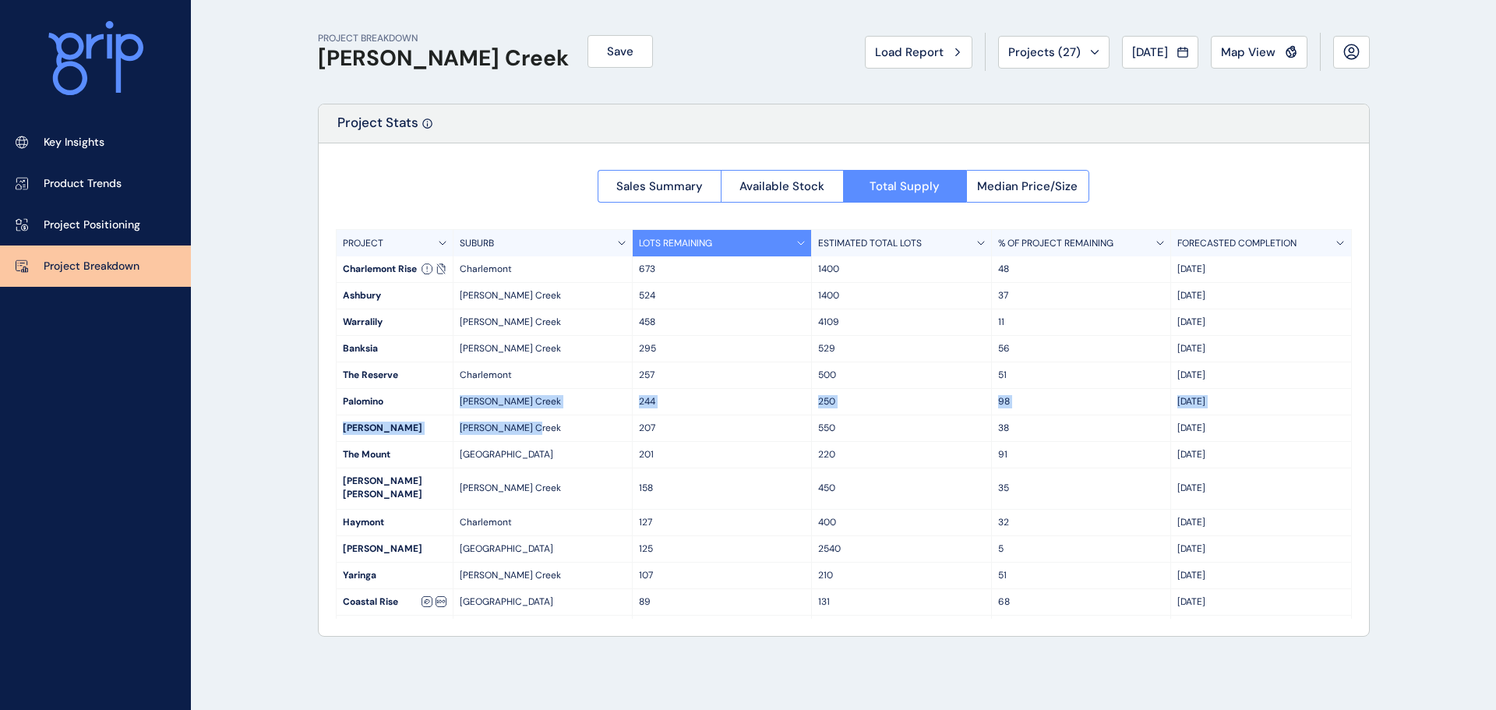
click at [372, 404] on div "PROJECT SUBURB LOTS REMAINING ESTIMATED TOTAL LOTS % OF PROJECT REMAINING FOREC…" at bounding box center [844, 423] width 1016 height 389
click at [284, 402] on div "PROJECT BREAKDOWN [PERSON_NAME] Creek Save Load Report Projects ( 27 ) [DATE] 2…" at bounding box center [748, 355] width 1496 height 710
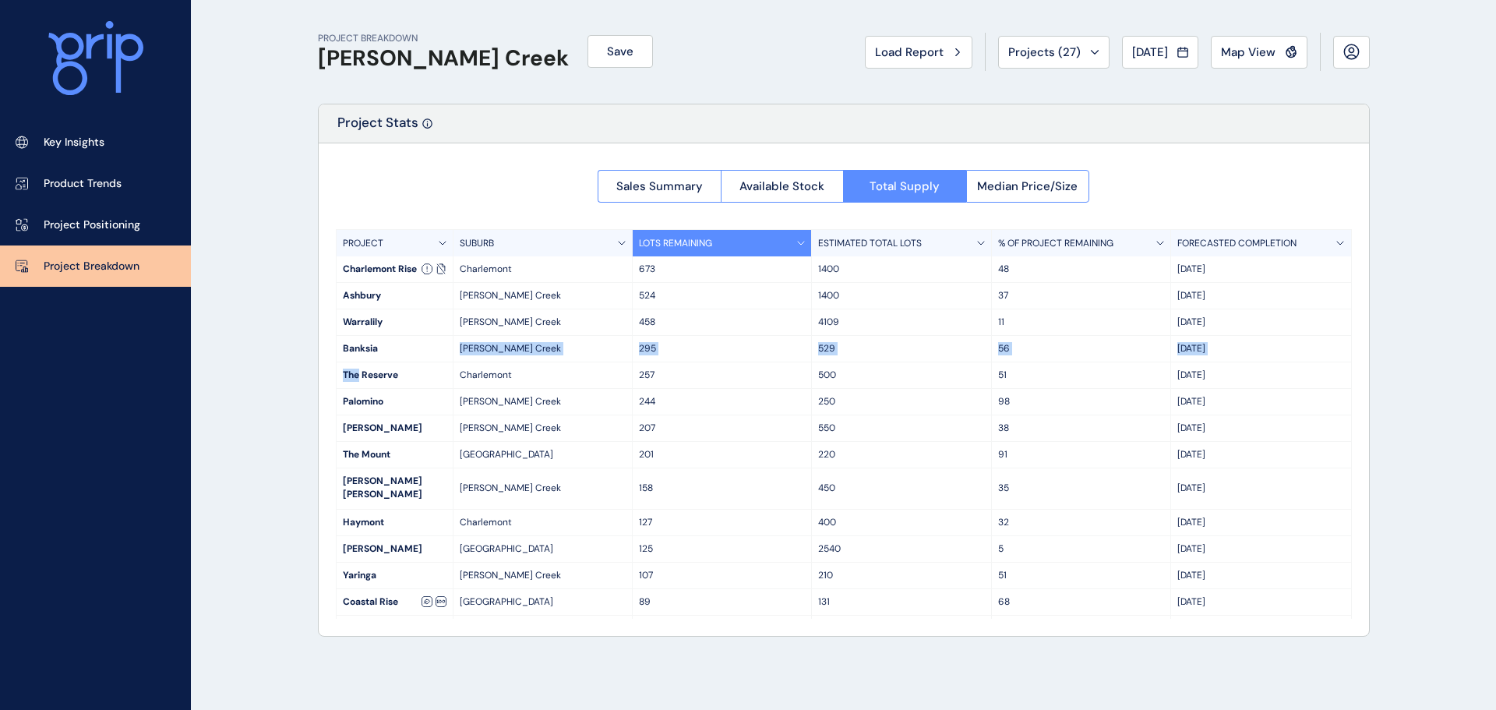
drag, startPoint x: 427, startPoint y: 349, endPoint x: 445, endPoint y: 330, distance: 25.9
click at [445, 333] on div "PROJECT SUBURB LOTS REMAINING ESTIMATED TOTAL LOTS % OF PROJECT REMAINING FOREC…" at bounding box center [844, 423] width 1016 height 389
click at [437, 312] on div "Warralily" at bounding box center [394, 322] width 116 height 26
click at [414, 284] on div "Ashbury" at bounding box center [394, 296] width 116 height 26
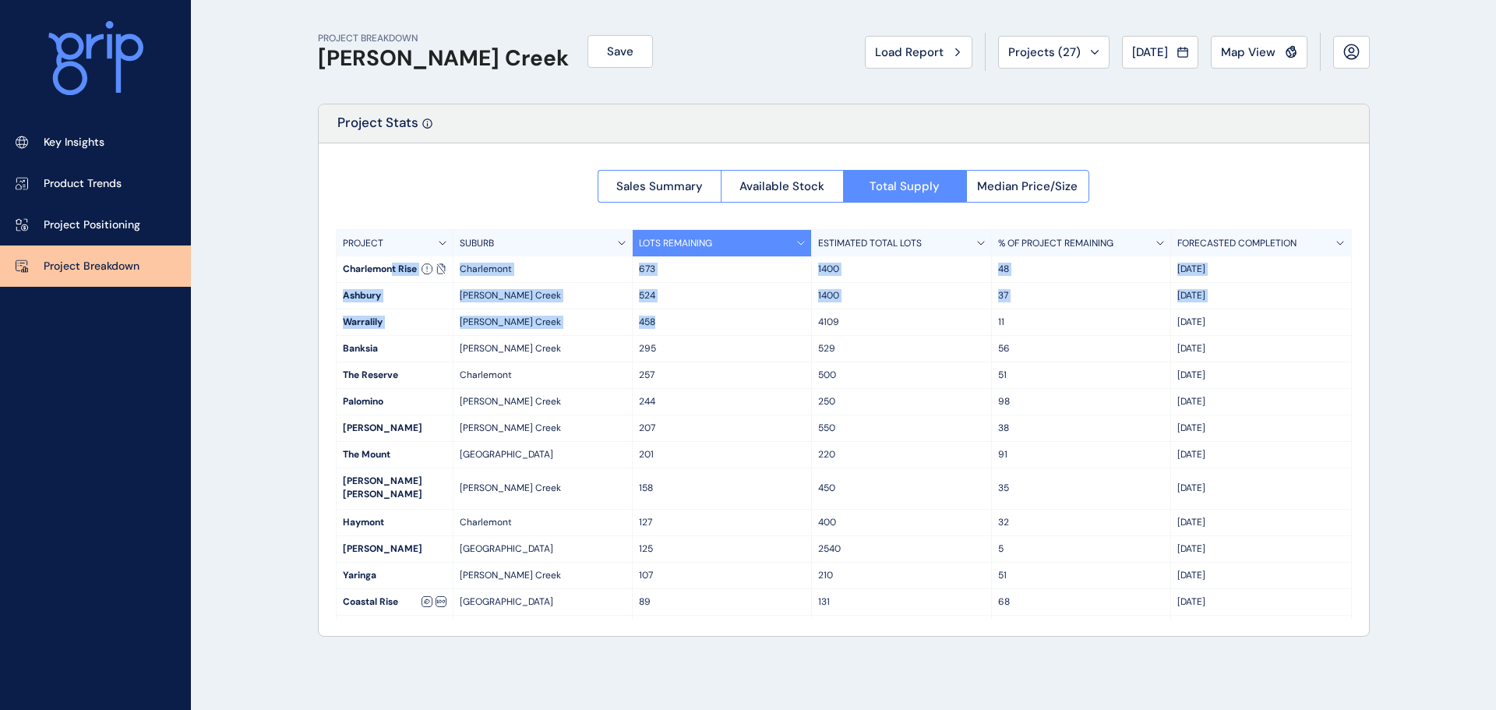
drag, startPoint x: 393, startPoint y: 270, endPoint x: 737, endPoint y: 323, distance: 348.5
click at [737, 323] on div "PROJECT SUBURB LOTS REMAINING ESTIMATED TOTAL LOTS % OF PROJECT REMAINING FOREC…" at bounding box center [844, 423] width 1016 height 389
click at [736, 323] on p "458" at bounding box center [722, 321] width 166 height 13
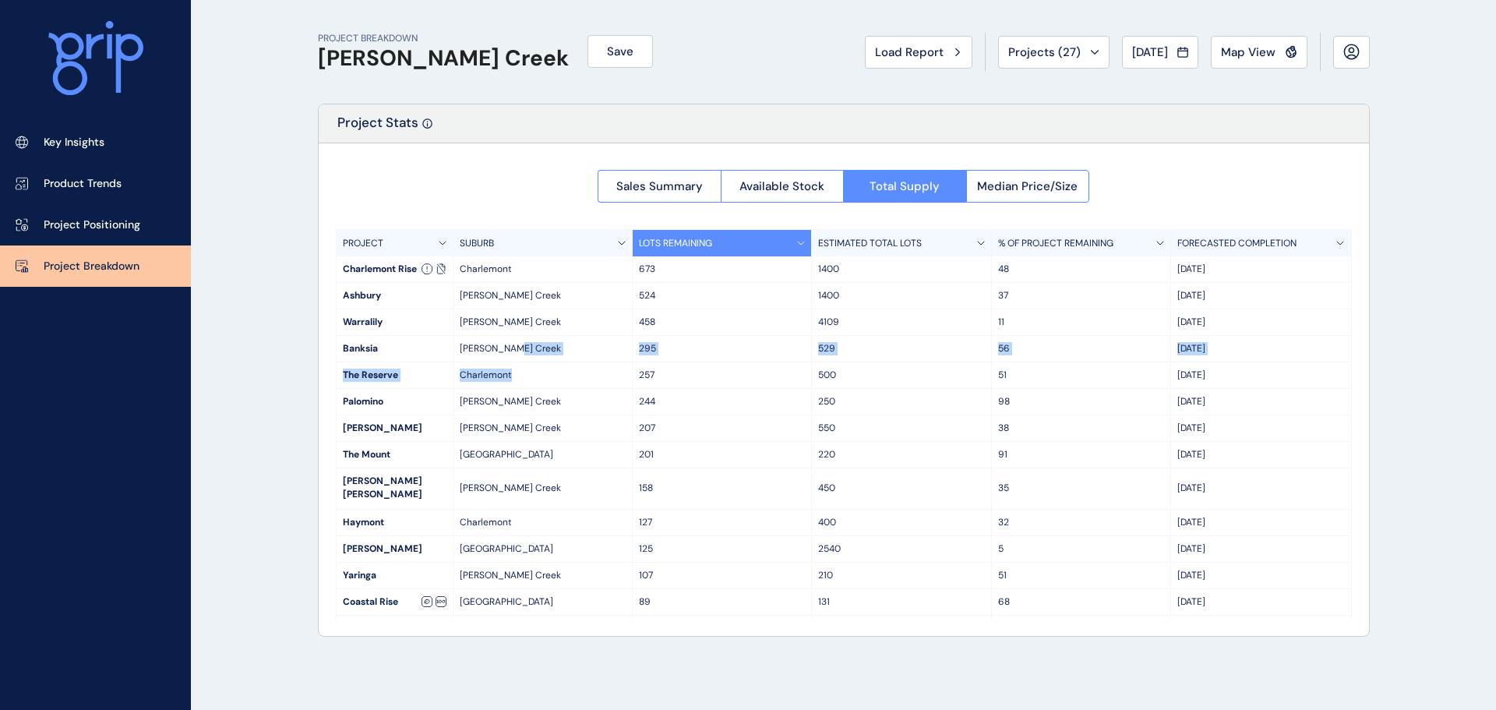
drag, startPoint x: 541, startPoint y: 371, endPoint x: 550, endPoint y: 382, distance: 15.0
click at [550, 382] on div "PROJECT SUBURB LOTS REMAINING ESTIMATED TOTAL LOTS % OF PROJECT REMAINING FOREC…" at bounding box center [844, 423] width 1016 height 389
click at [550, 382] on div "Charlemont" at bounding box center [542, 375] width 179 height 26
drag, startPoint x: 520, startPoint y: 337, endPoint x: 491, endPoint y: 361, distance: 37.1
click at [499, 365] on div "PROJECT SUBURB LOTS REMAINING ESTIMATED TOTAL LOTS % OF PROJECT REMAINING FOREC…" at bounding box center [844, 423] width 1016 height 389
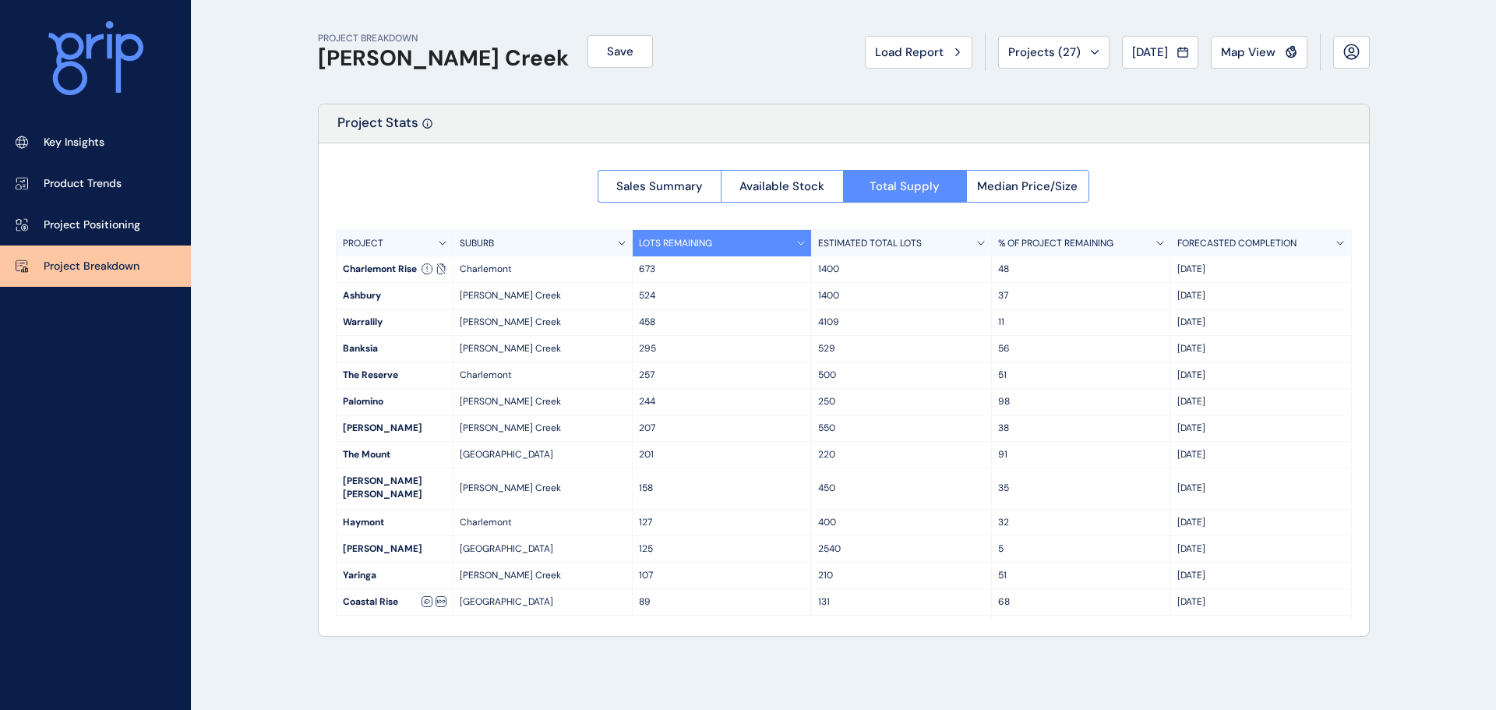
drag, startPoint x: 418, startPoint y: 315, endPoint x: 379, endPoint y: 272, distance: 57.4
click at [415, 314] on div "Warralily" at bounding box center [394, 322] width 116 height 26
drag, startPoint x: 379, startPoint y: 271, endPoint x: 615, endPoint y: 255, distance: 236.6
click at [615, 255] on div "PROJECT SUBURB LOTS REMAINING ESTIMATED TOTAL LOTS % OF PROJECT REMAINING FOREC…" at bounding box center [844, 423] width 1016 height 389
